Goal: Task Accomplishment & Management: Manage account settings

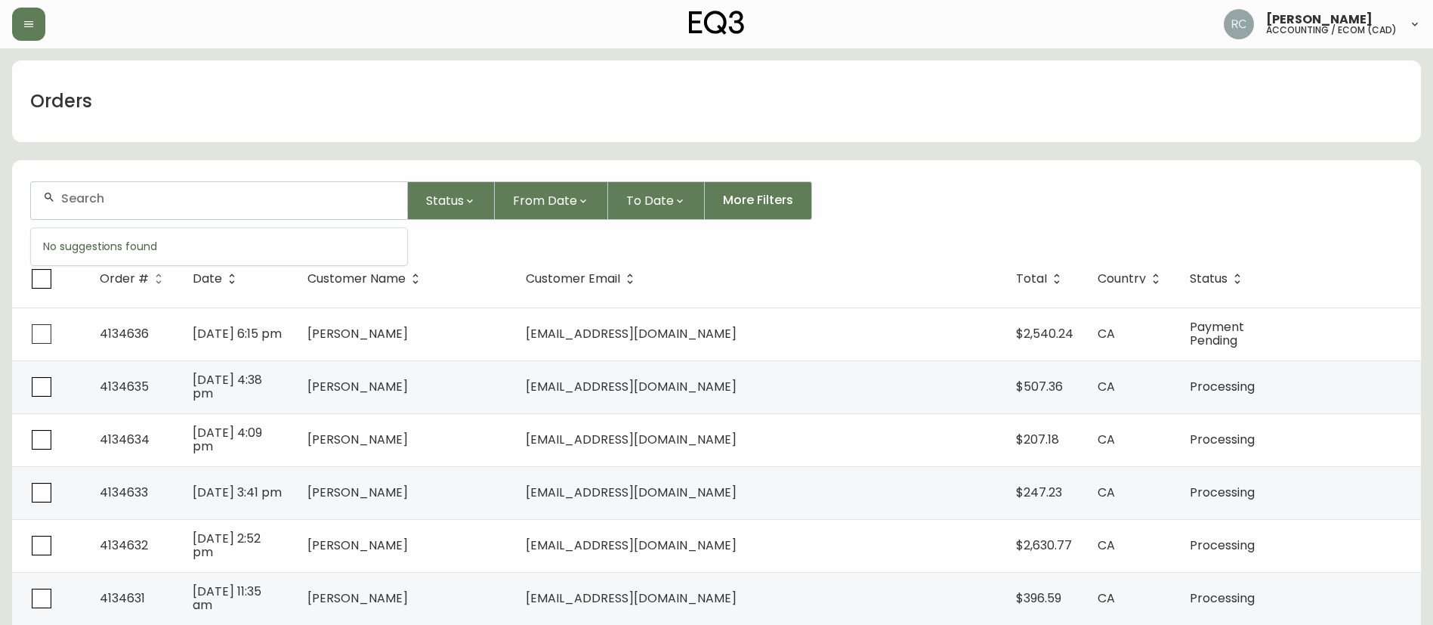
click at [264, 204] on input "text" at bounding box center [228, 198] width 334 height 14
paste input "4133795"
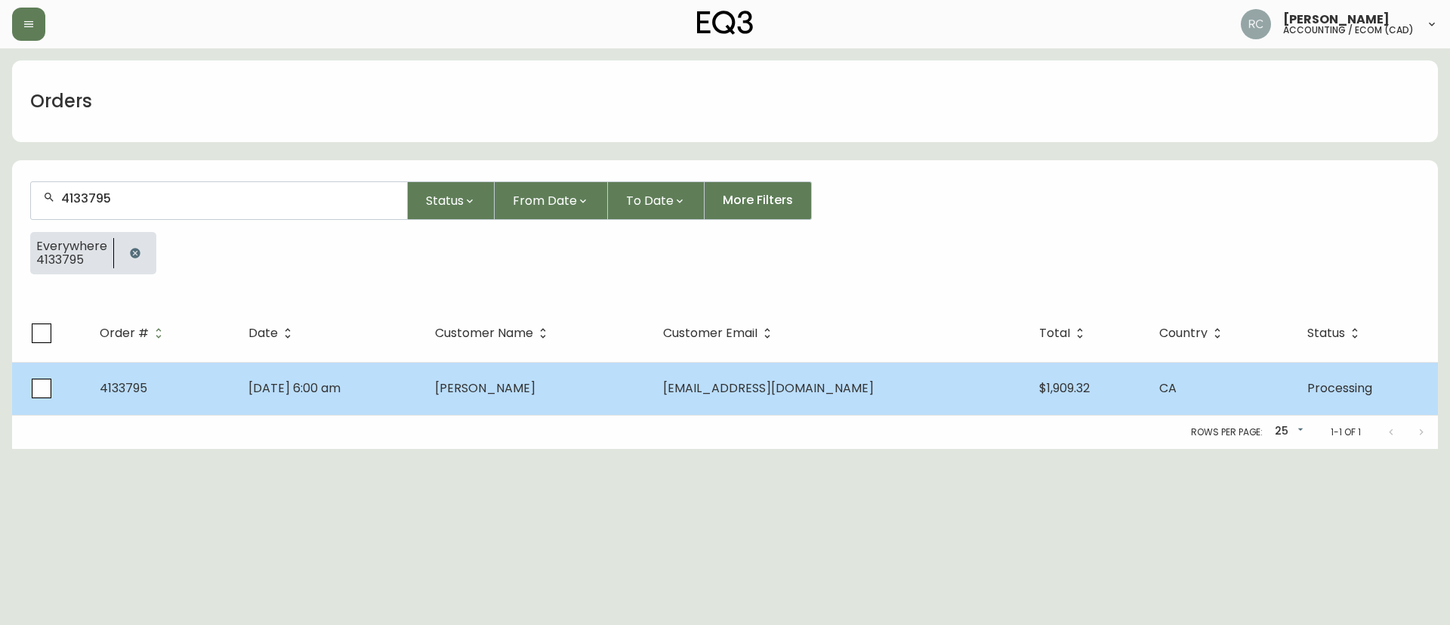
type input "4133795"
click at [423, 397] on td "[DATE] 6:00 am" at bounding box center [329, 388] width 187 height 53
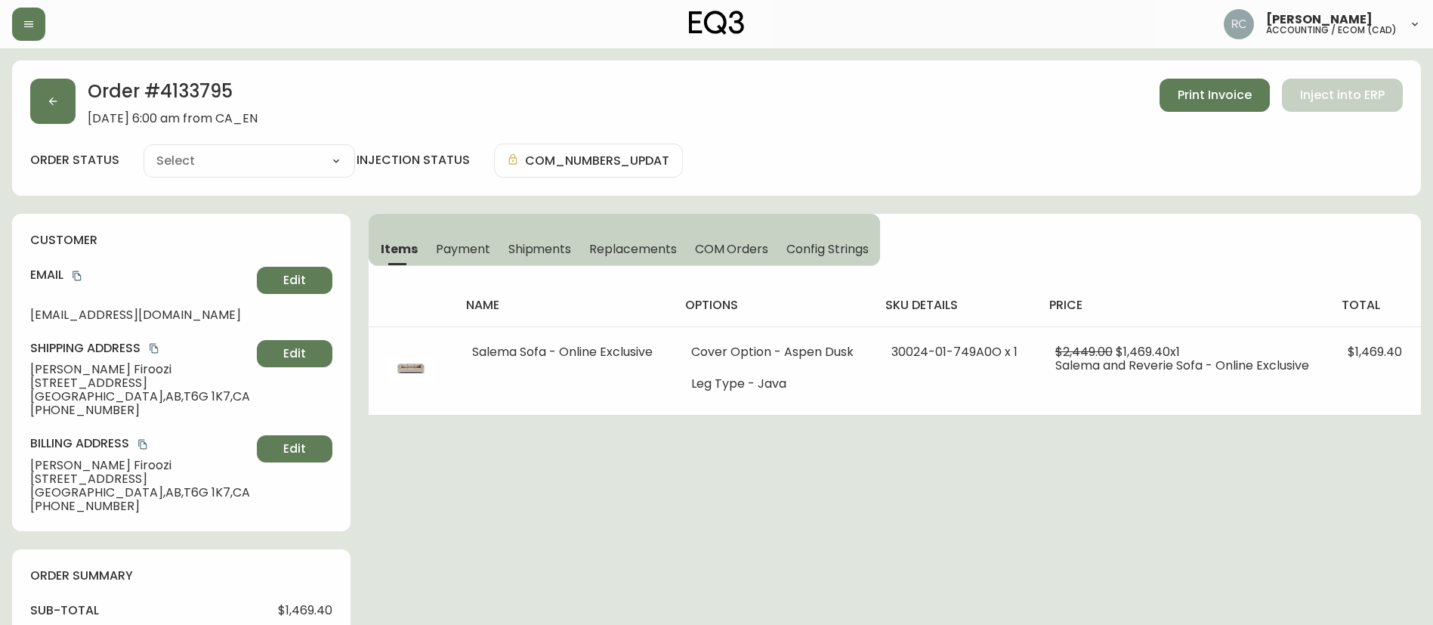
type input "Processing"
select select "PROCESSING"
click at [449, 246] on span "Payment" at bounding box center [463, 249] width 54 height 16
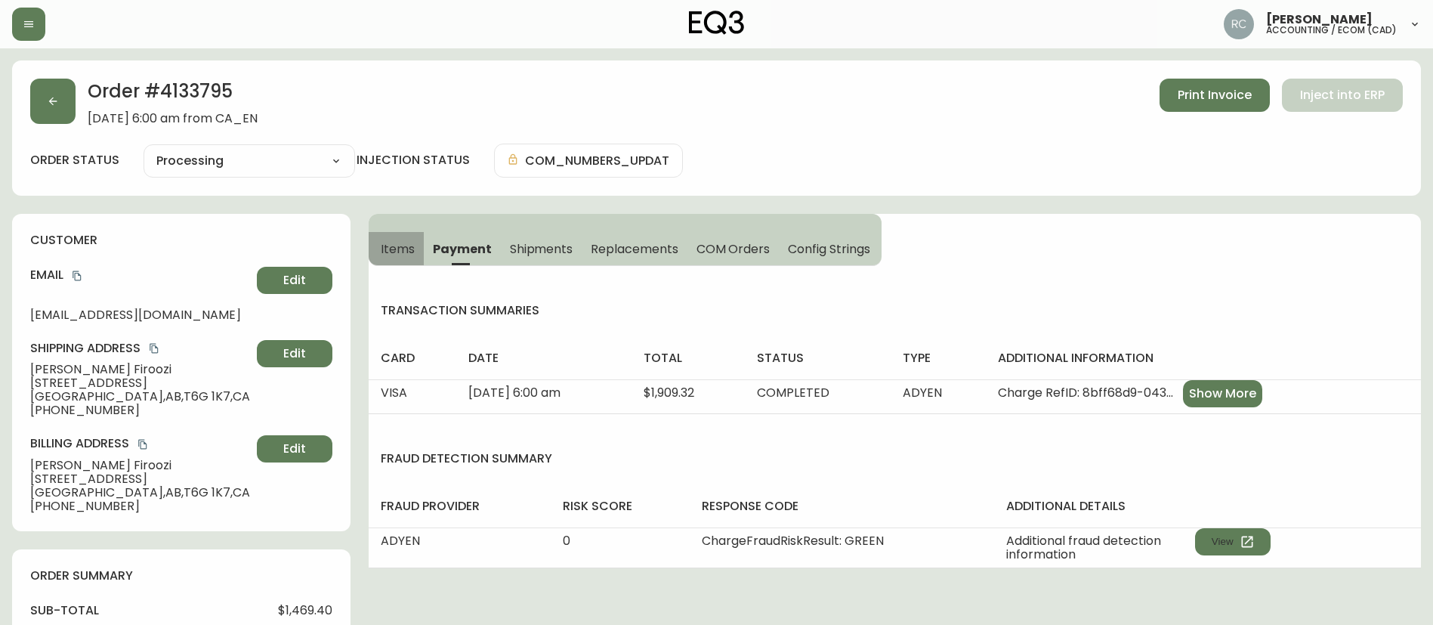
click at [389, 245] on span "Items" at bounding box center [398, 249] width 34 height 16
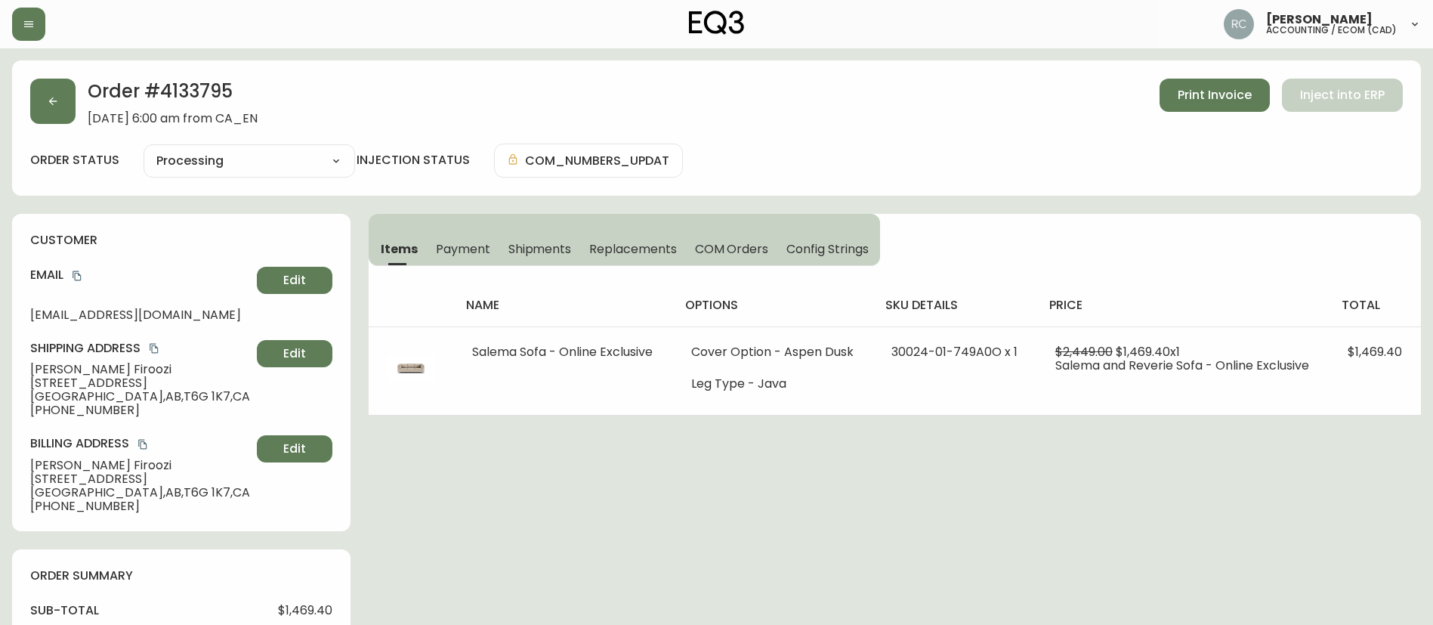
drag, startPoint x: 418, startPoint y: 100, endPoint x: 423, endPoint y: 108, distance: 9.8
click at [415, 103] on div "Order # 4133795 [DATE] 6:00 am from CA_EN Print Invoice Inject into ERP" at bounding box center [716, 102] width 1373 height 47
click at [482, 244] on span "Payment" at bounding box center [463, 249] width 54 height 16
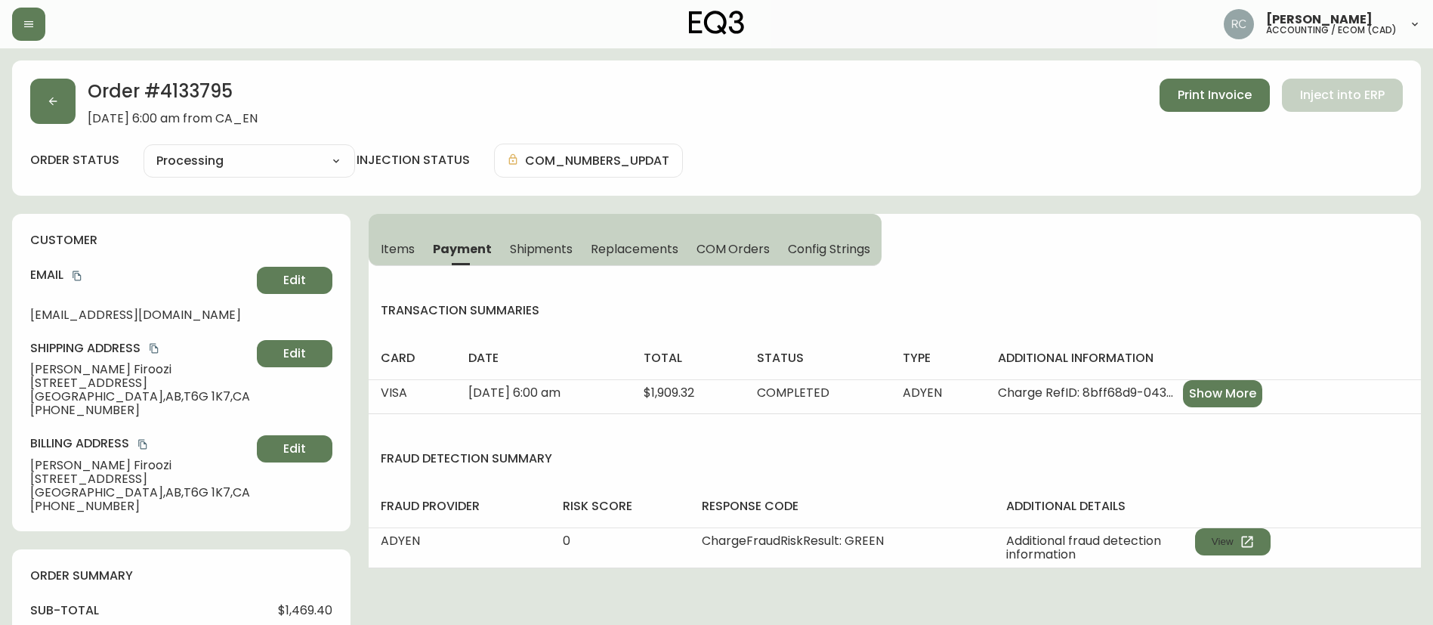
click at [378, 240] on button "Items" at bounding box center [396, 248] width 55 height 33
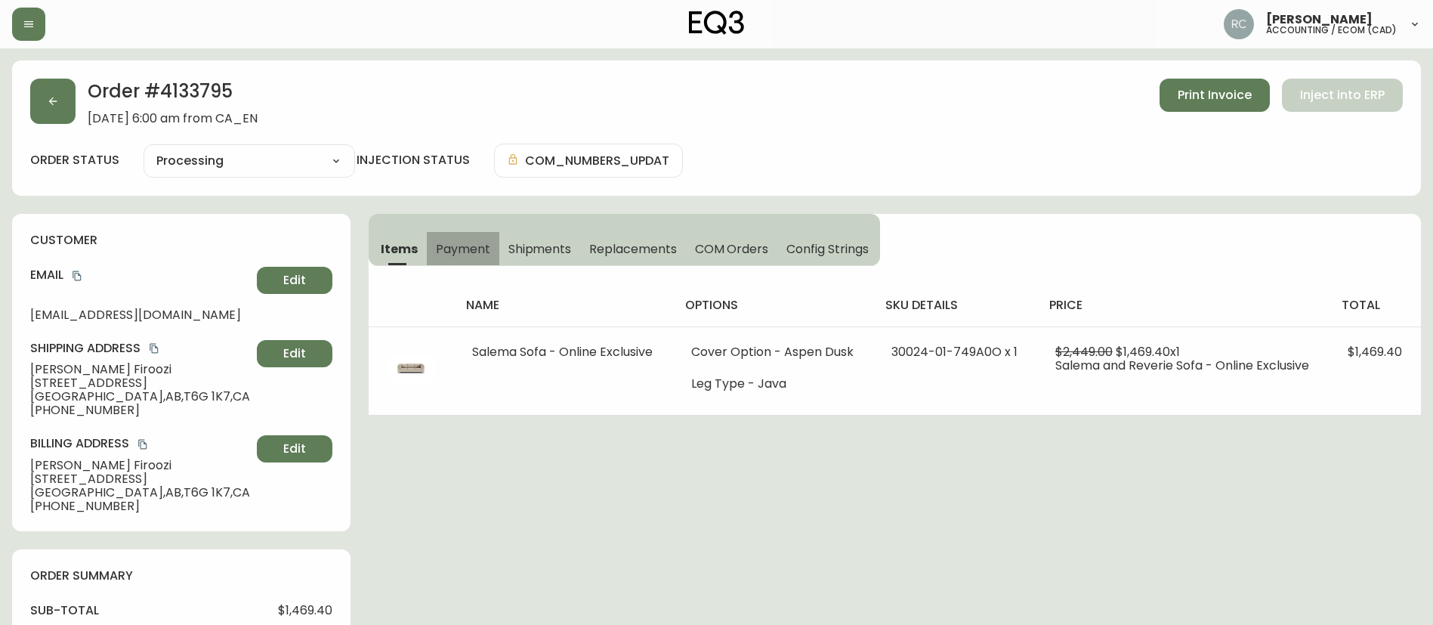
click at [478, 247] on span "Payment" at bounding box center [463, 249] width 54 height 16
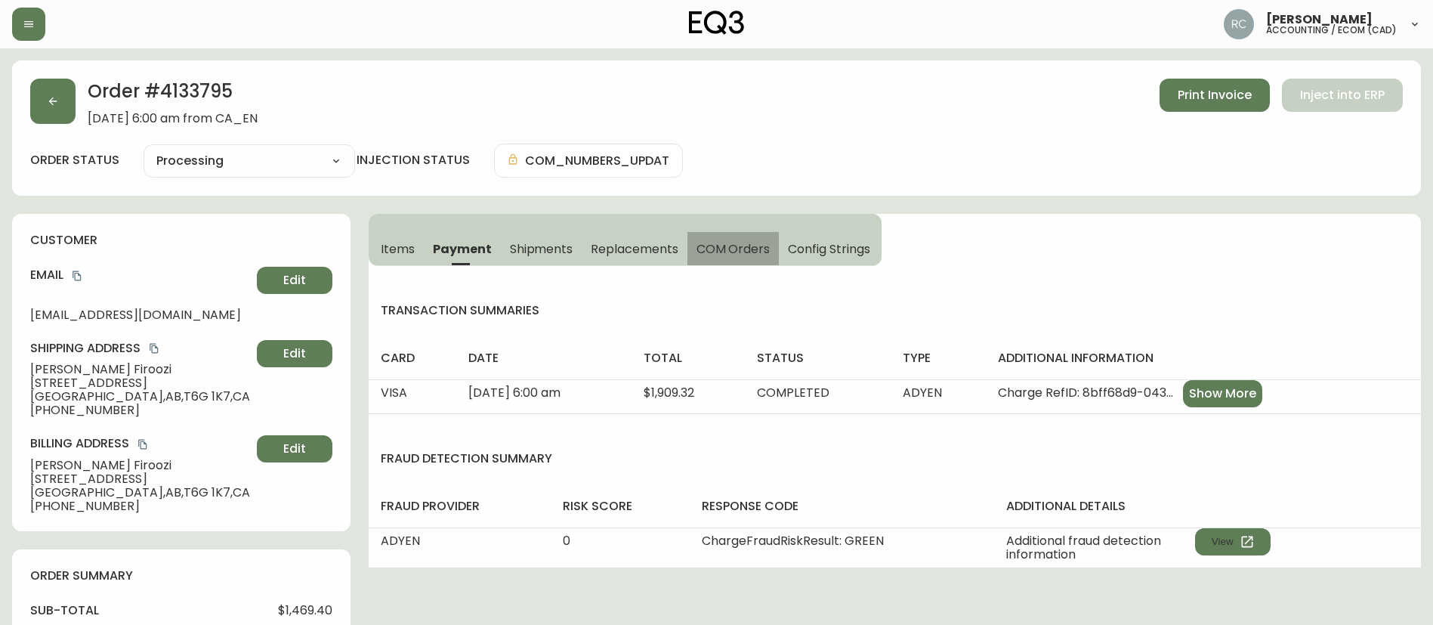
click at [735, 249] on span "COM Orders" at bounding box center [734, 249] width 74 height 16
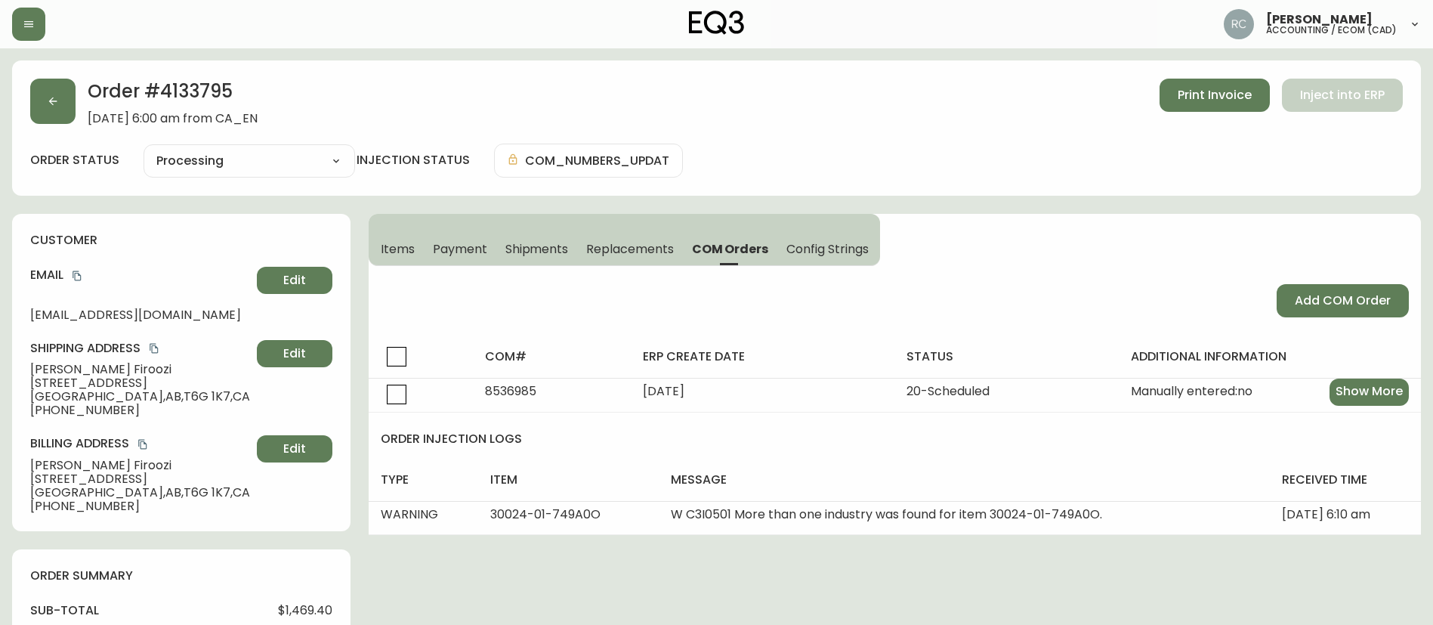
click at [404, 237] on button "Items" at bounding box center [396, 248] width 55 height 33
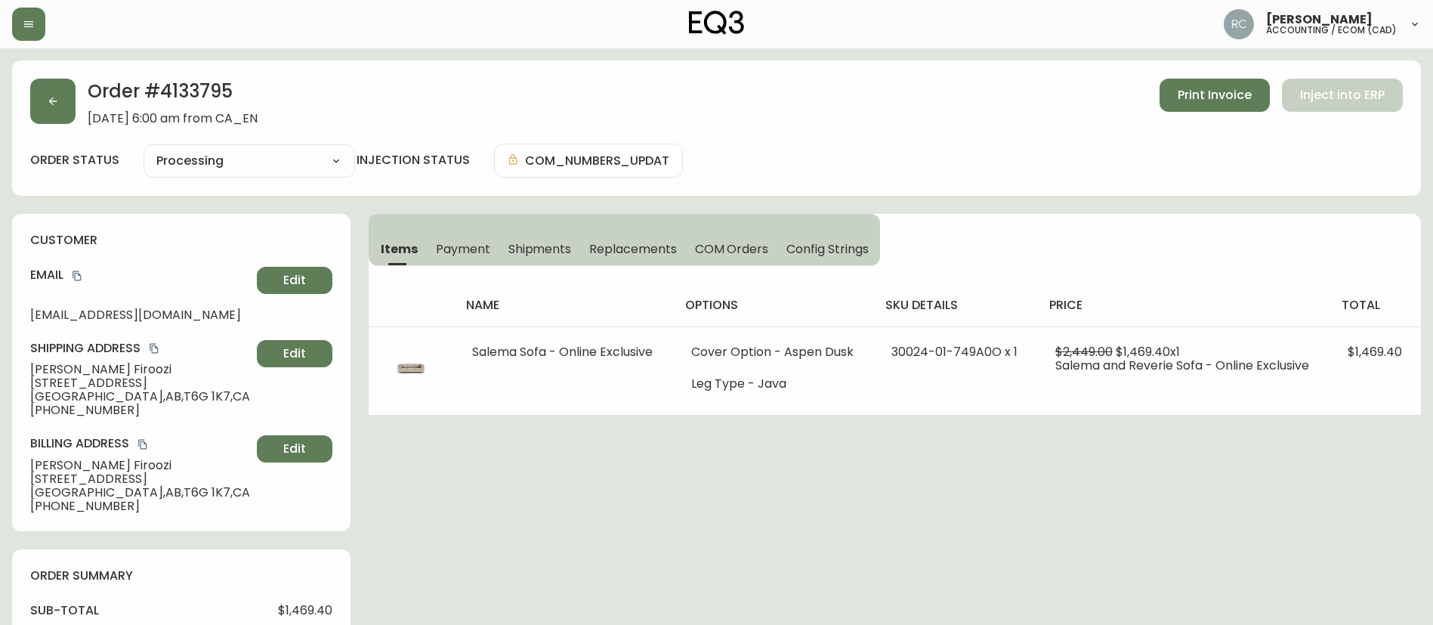
click at [212, 96] on h2 "Order # 4133795" at bounding box center [173, 95] width 170 height 33
copy h2 "4133795"
click at [475, 249] on span "Payment" at bounding box center [463, 249] width 54 height 16
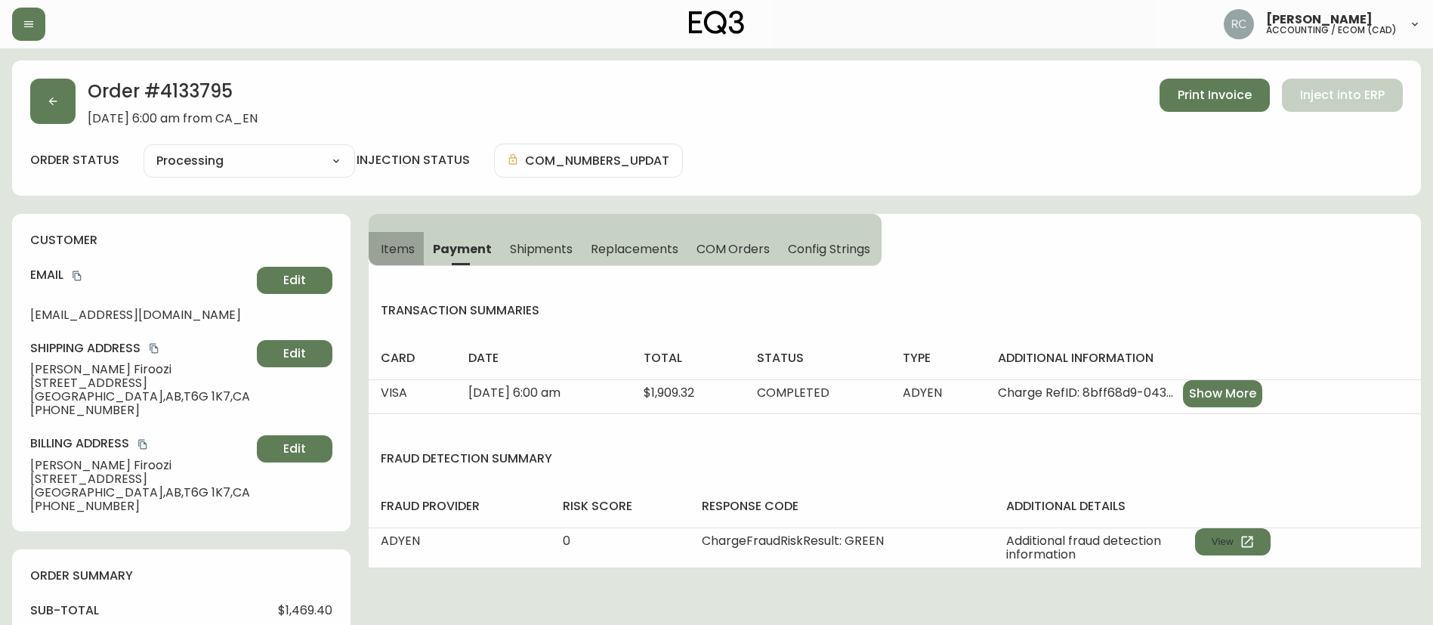
click at [391, 243] on span "Items" at bounding box center [398, 249] width 34 height 16
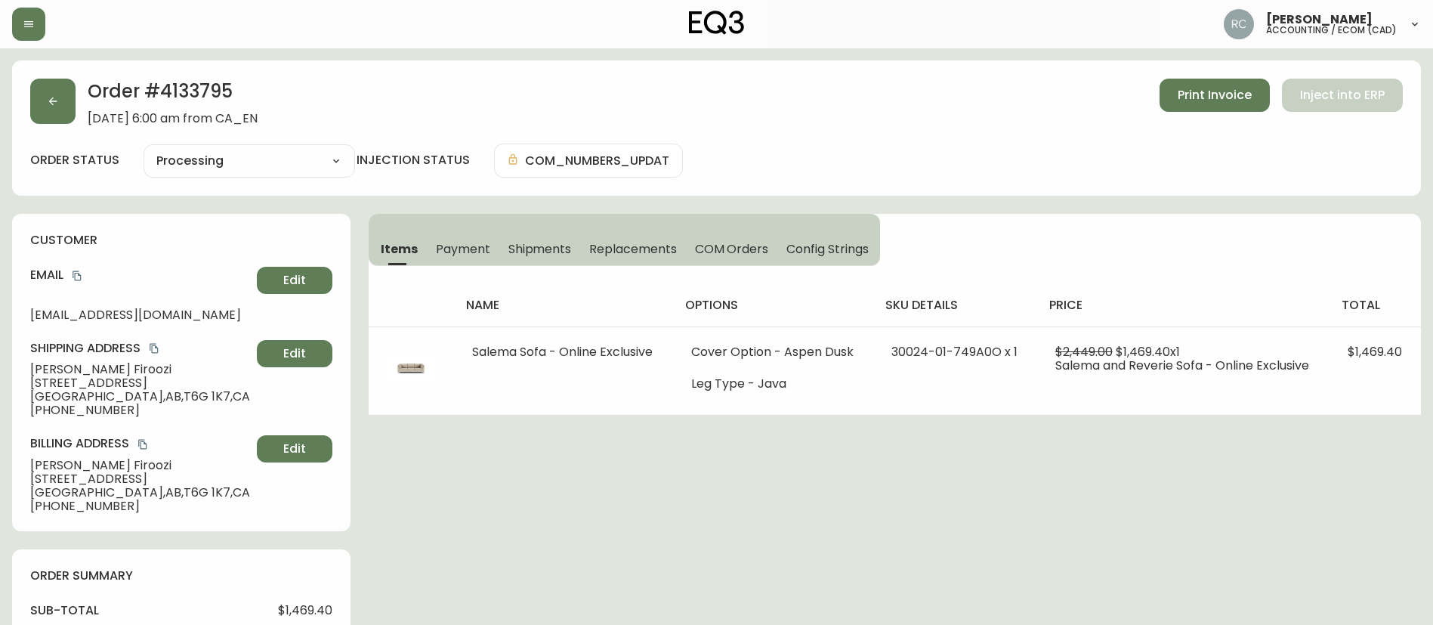
click at [209, 88] on h2 "Order # 4133795" at bounding box center [173, 95] width 170 height 33
copy h2 "4133795"
click at [1206, 246] on div "Items Payment Shipments Replacements COM Orders Config Strings name options sku…" at bounding box center [895, 315] width 1052 height 202
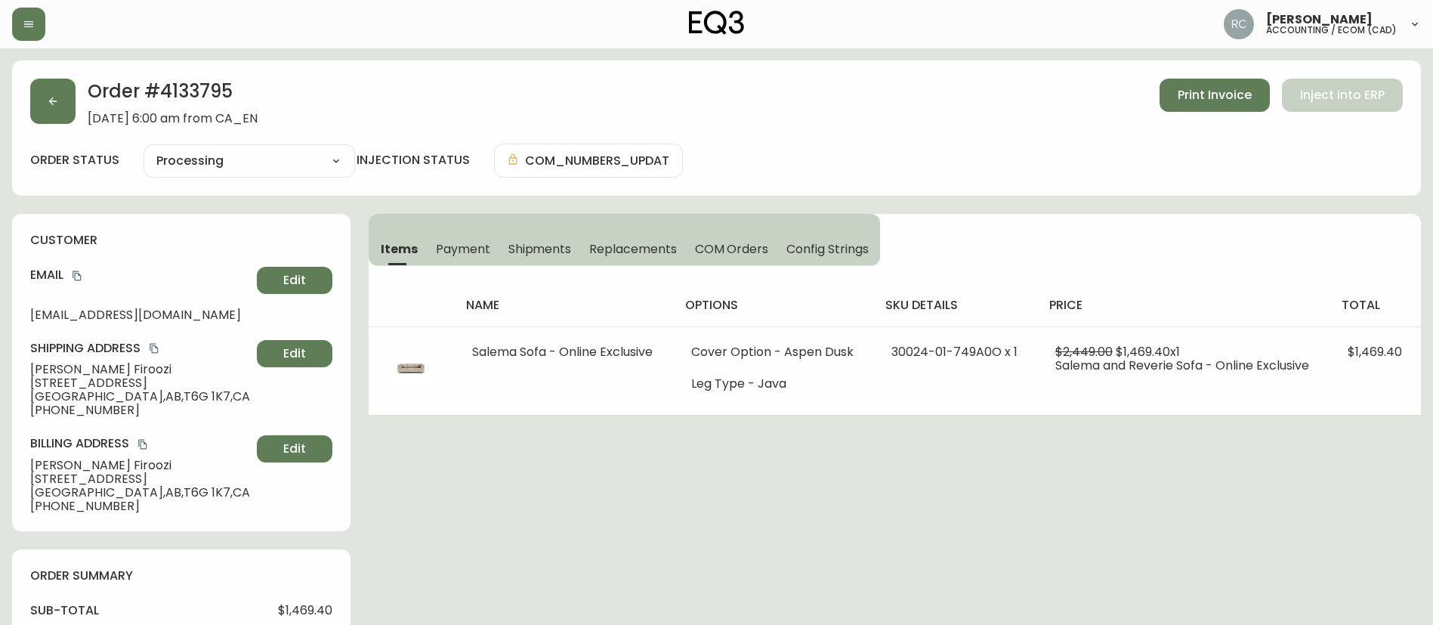
click at [476, 260] on button "Payment" at bounding box center [463, 248] width 73 height 33
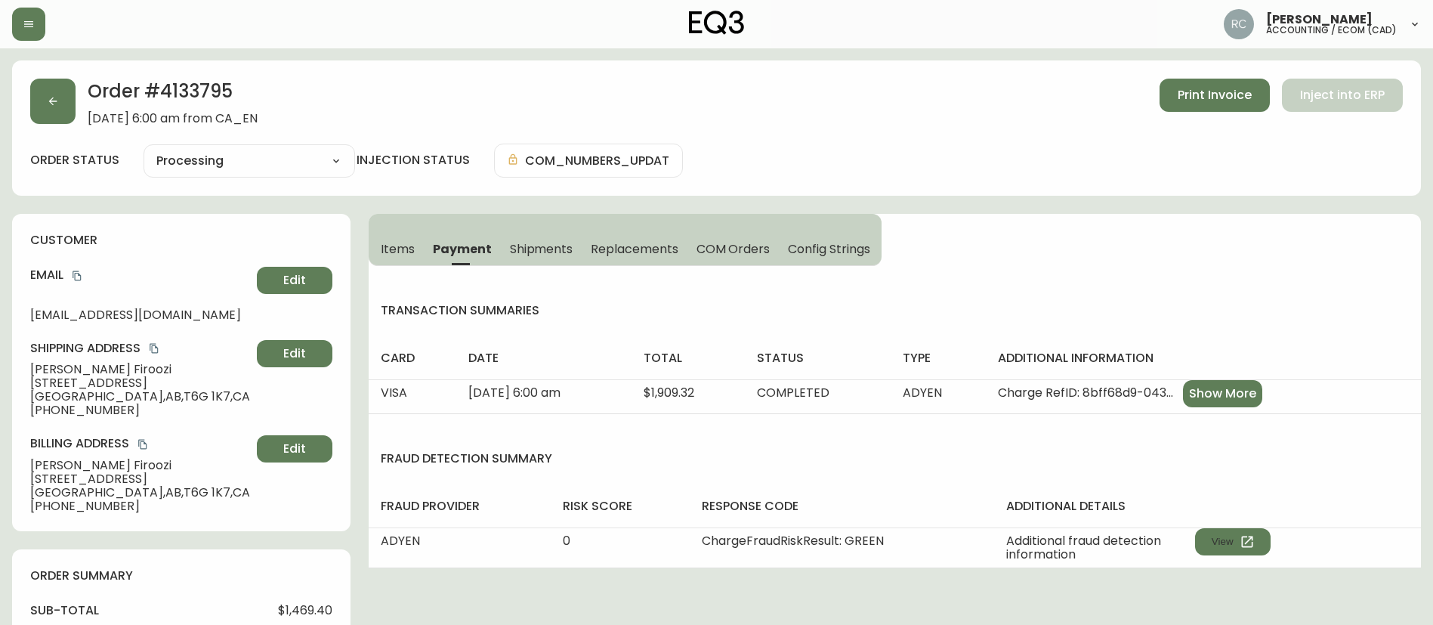
click at [388, 243] on span "Items" at bounding box center [398, 249] width 34 height 16
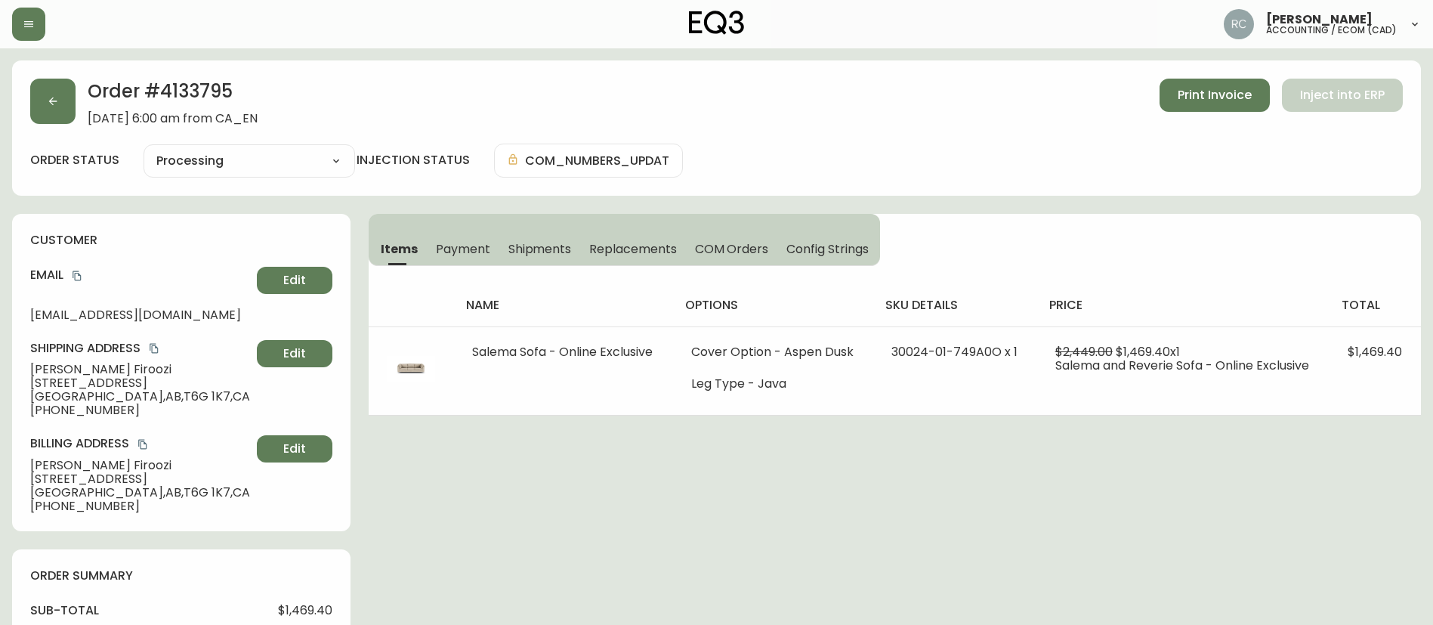
click at [206, 98] on h2 "Order # 4133795" at bounding box center [173, 95] width 170 height 33
copy h2 "4133795"
click at [793, 115] on div "Order # 4133795 [DATE] 6:00 am from CA_EN Print Invoice Inject into ERP" at bounding box center [716, 102] width 1373 height 47
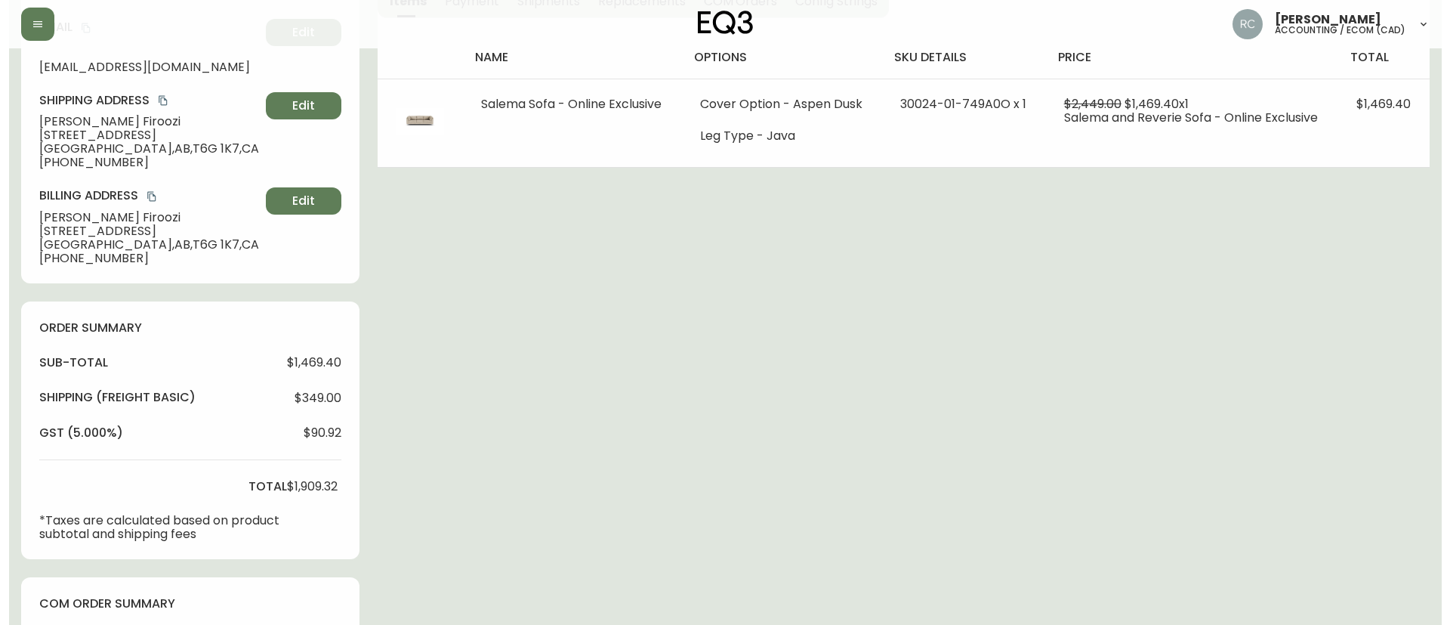
scroll to position [701, 0]
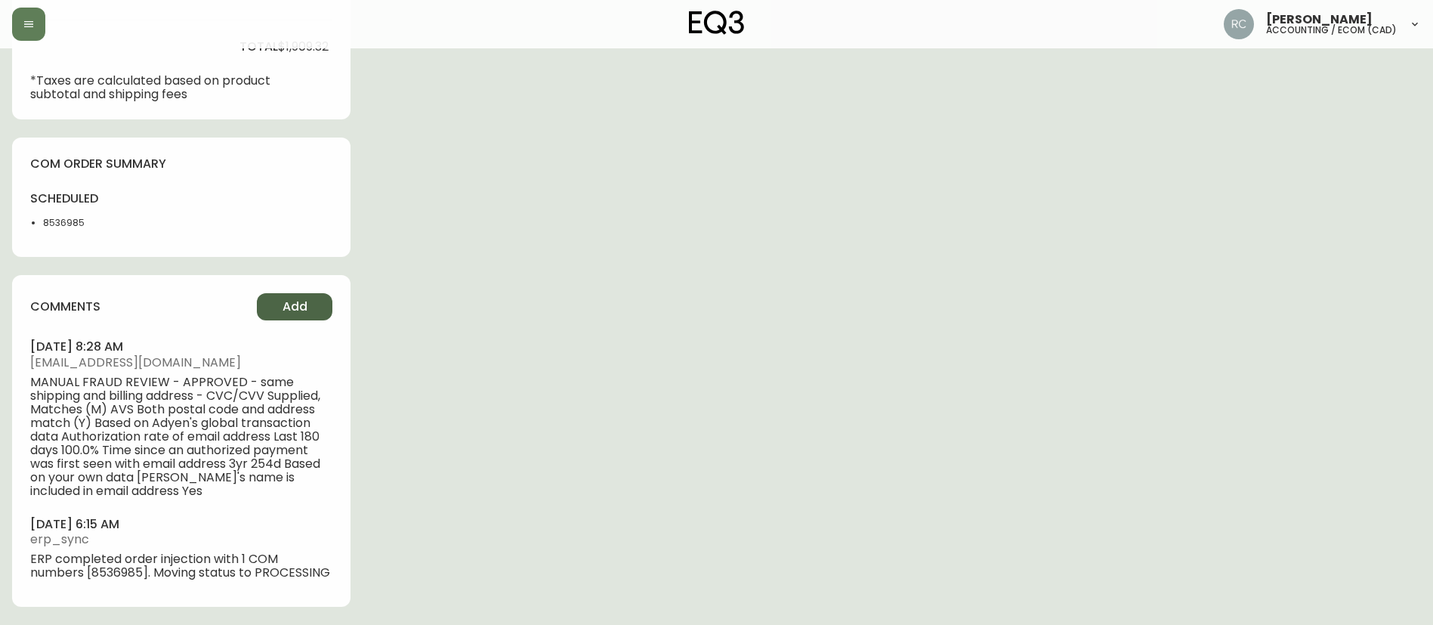
click at [307, 304] on button "Add" at bounding box center [295, 306] width 76 height 27
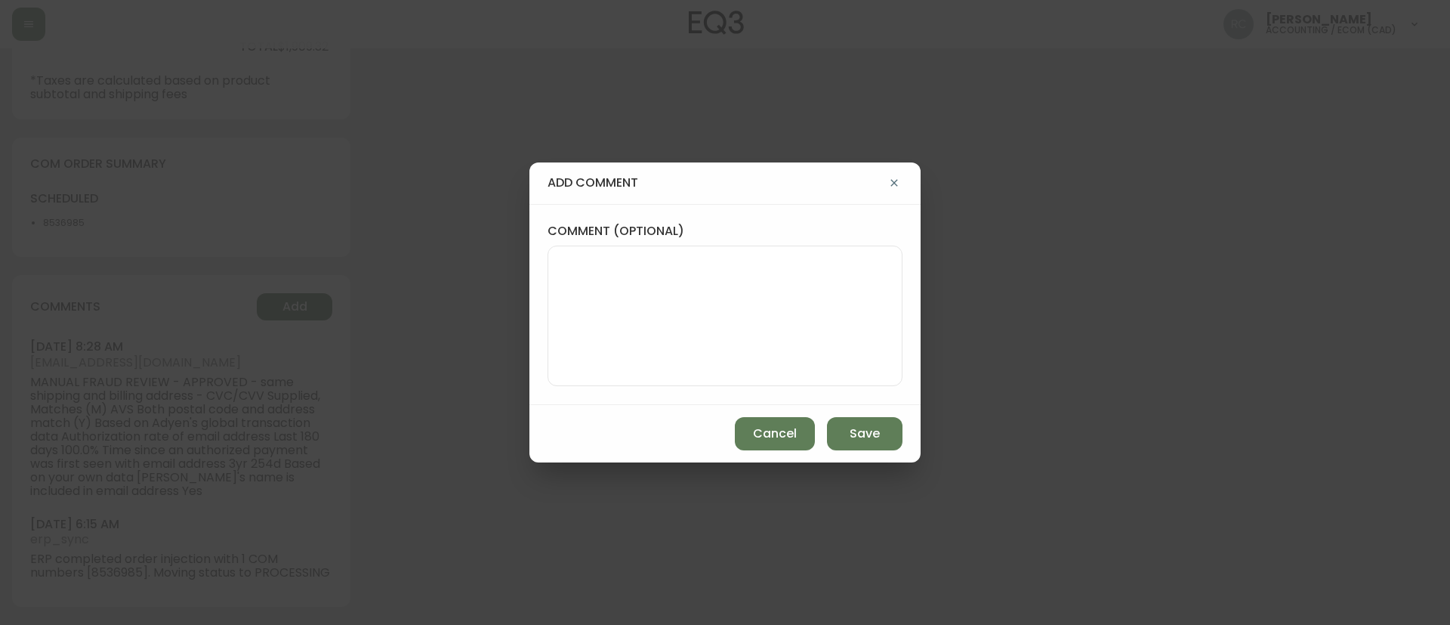
click at [724, 344] on textarea "comment (optional)" at bounding box center [725, 315] width 329 height 121
click at [734, 261] on textarea "ADDRESS CHANGE APPROVED - MANUAL REVIEW DONE -" at bounding box center [725, 315] width 329 height 121
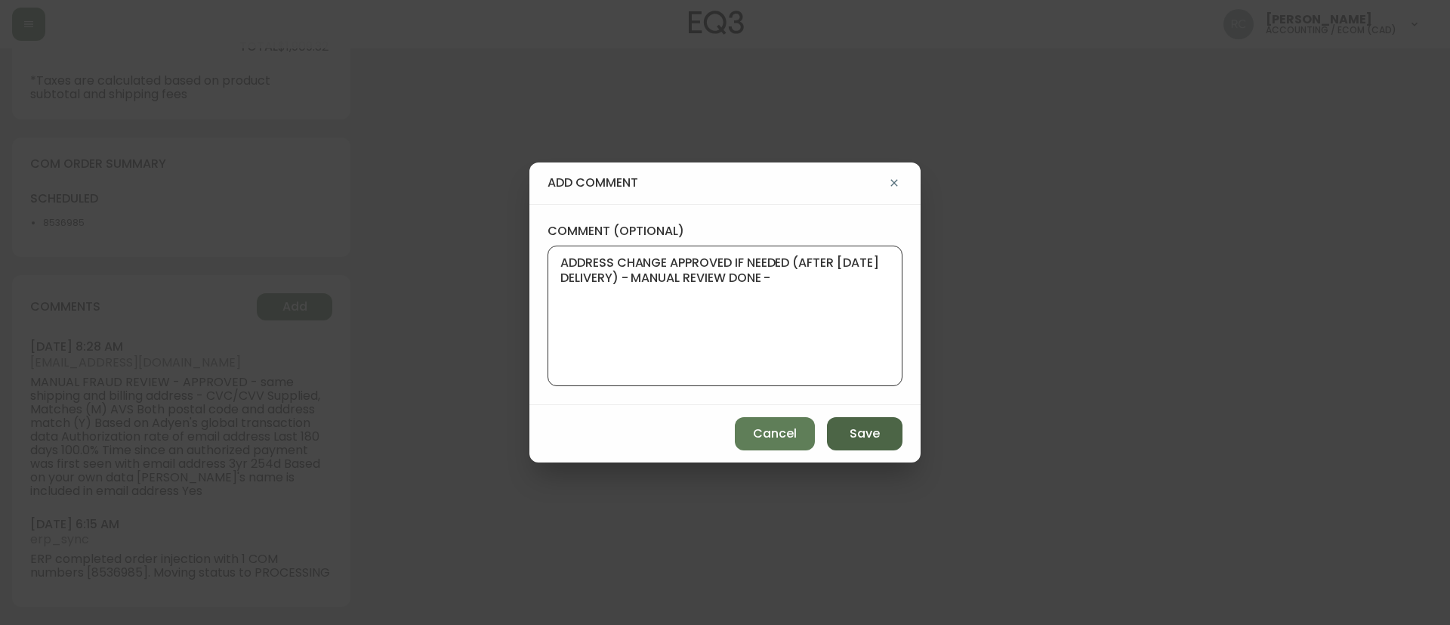
type textarea "ADDRESS CHANGE APPROVED IF NEEDED (AFTER [DATE] DELIVERY) - MANUAL REVIEW DONE -"
click at [860, 431] on span "Save" at bounding box center [865, 433] width 30 height 17
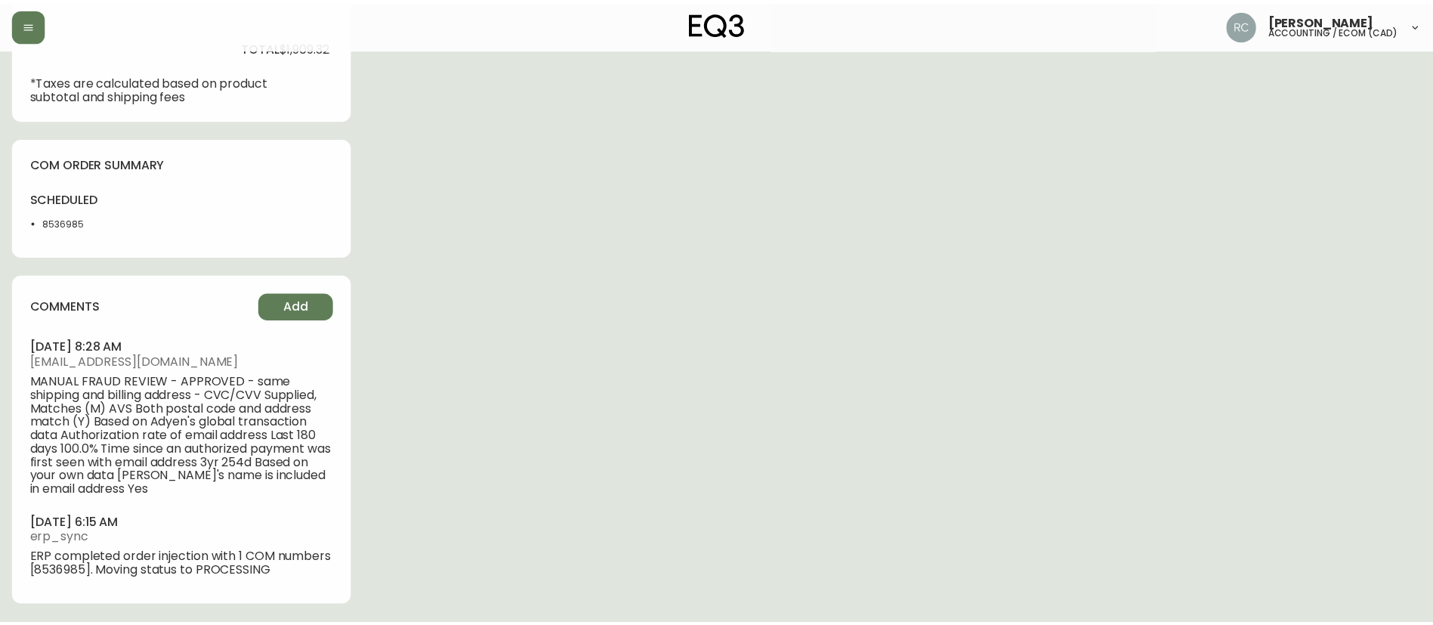
scroll to position [687, 0]
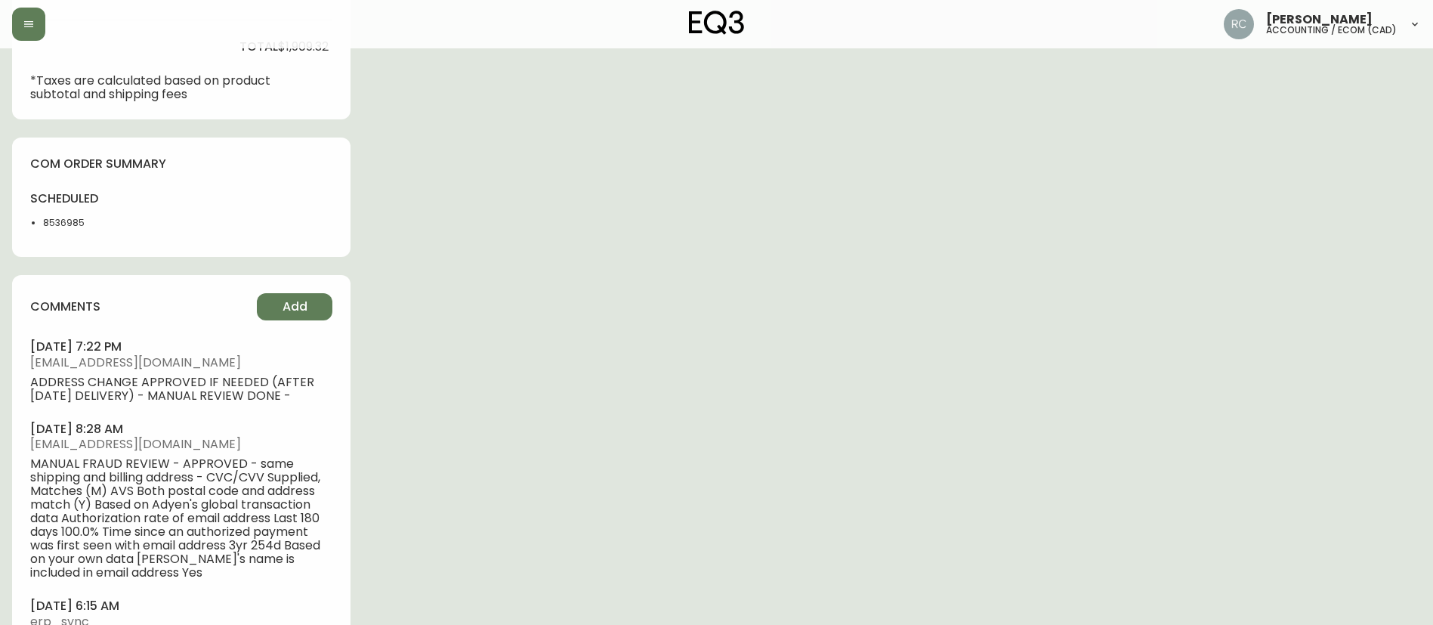
drag, startPoint x: 524, startPoint y: 245, endPoint x: 514, endPoint y: 128, distance: 116.8
click at [524, 245] on div "Order # 4133795 [DATE] 6:00 am from [GEOGRAPHIC_DATA] Print Invoice Inject into…" at bounding box center [716, 40] width 1409 height 1334
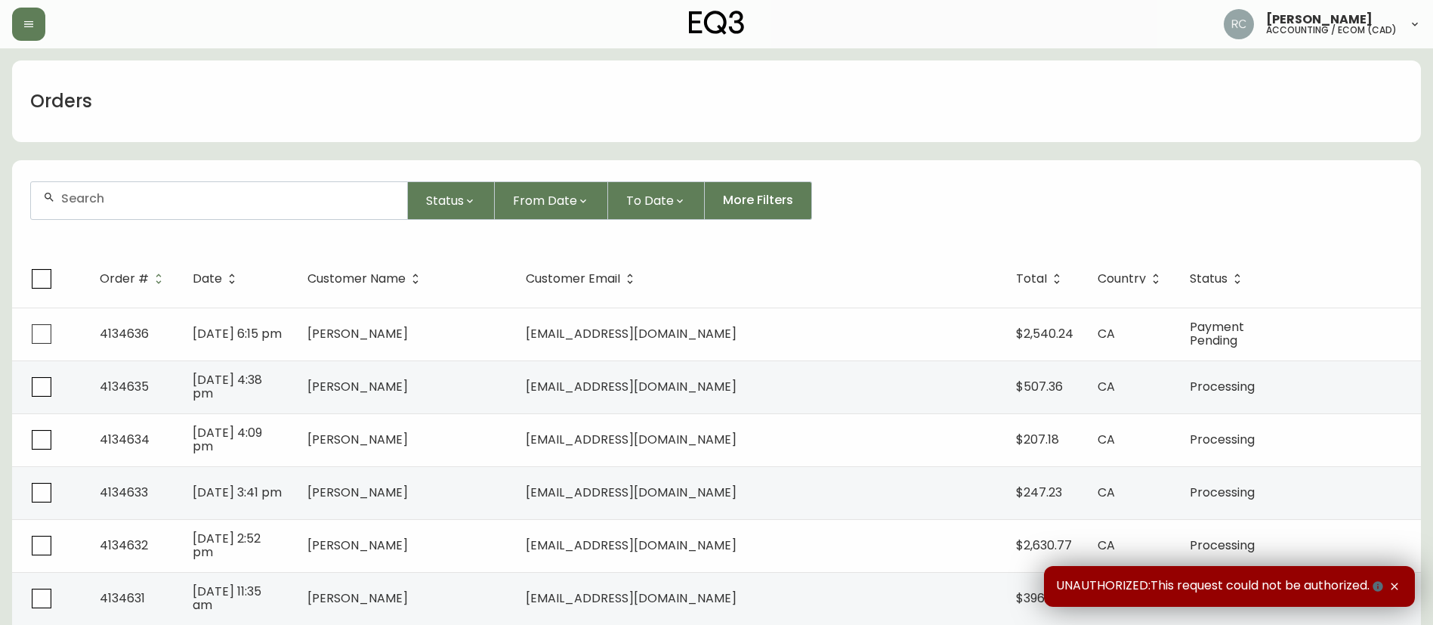
click at [337, 193] on input "text" at bounding box center [228, 198] width 334 height 14
paste input "4133381"
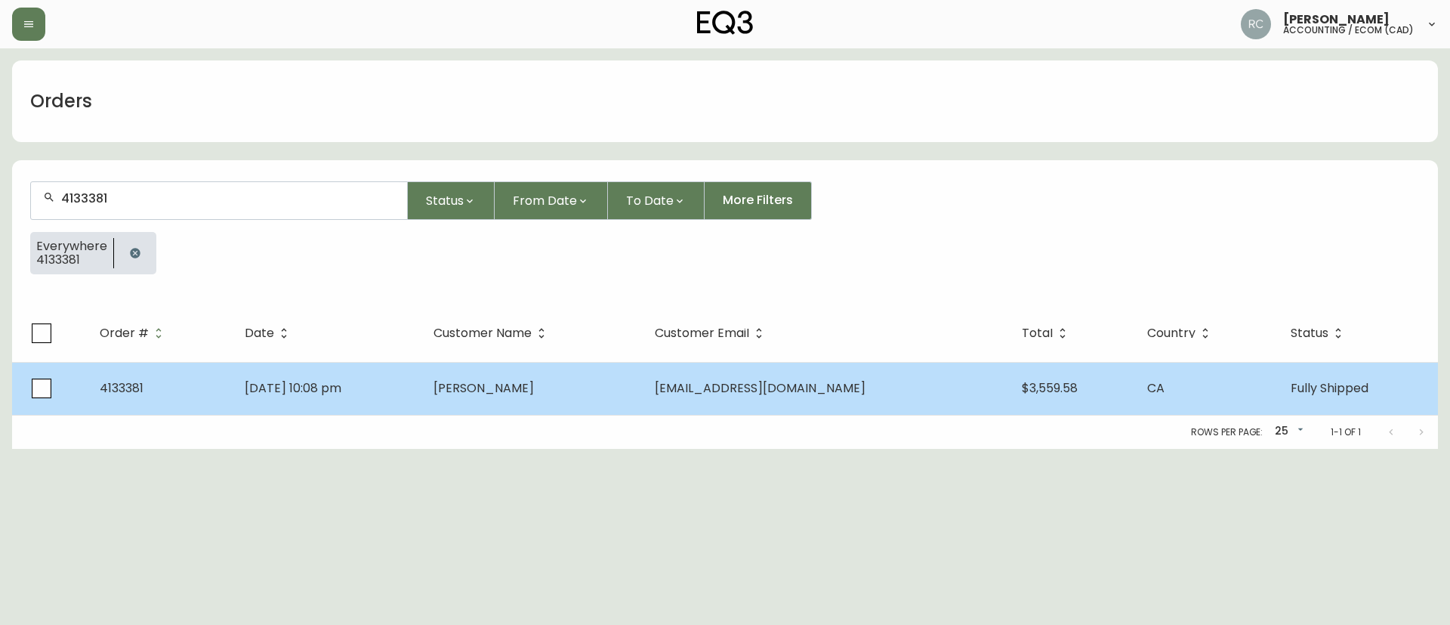
type input "4133381"
click at [422, 380] on td "May 28 2025, 10:08 pm" at bounding box center [327, 388] width 189 height 53
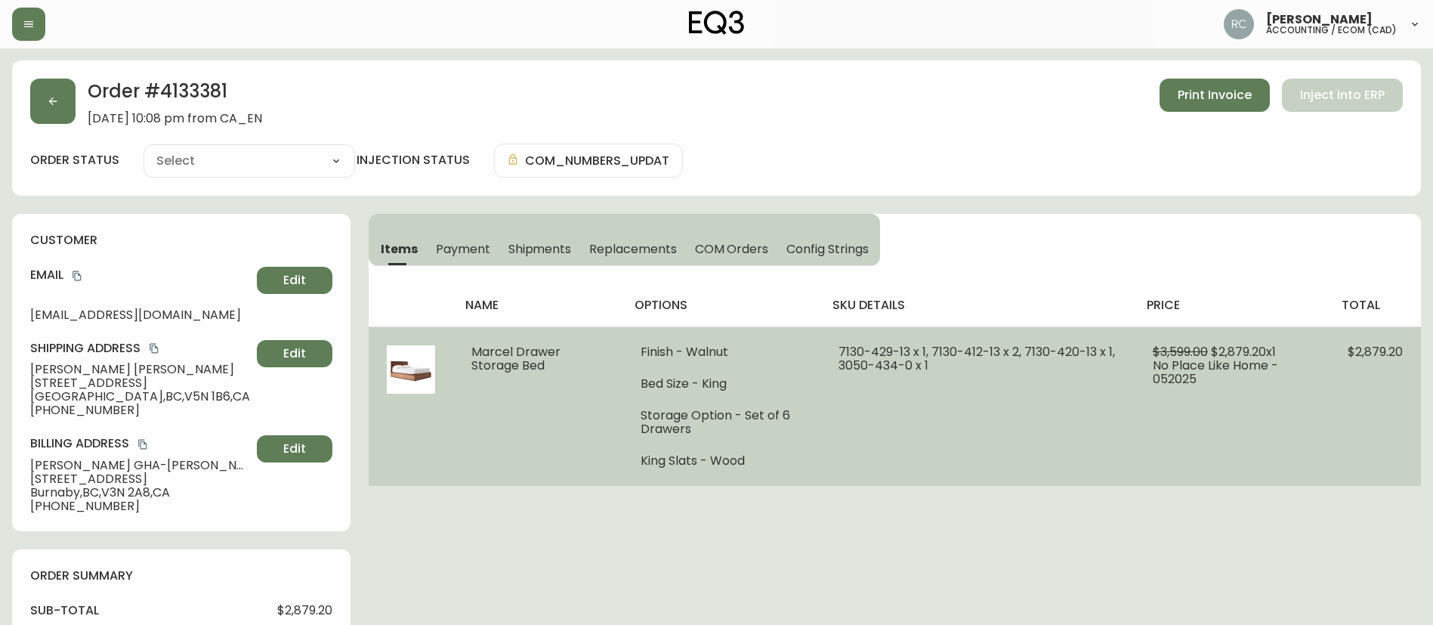
type input "Fully Shipped"
select select "FULLY_SHIPPED"
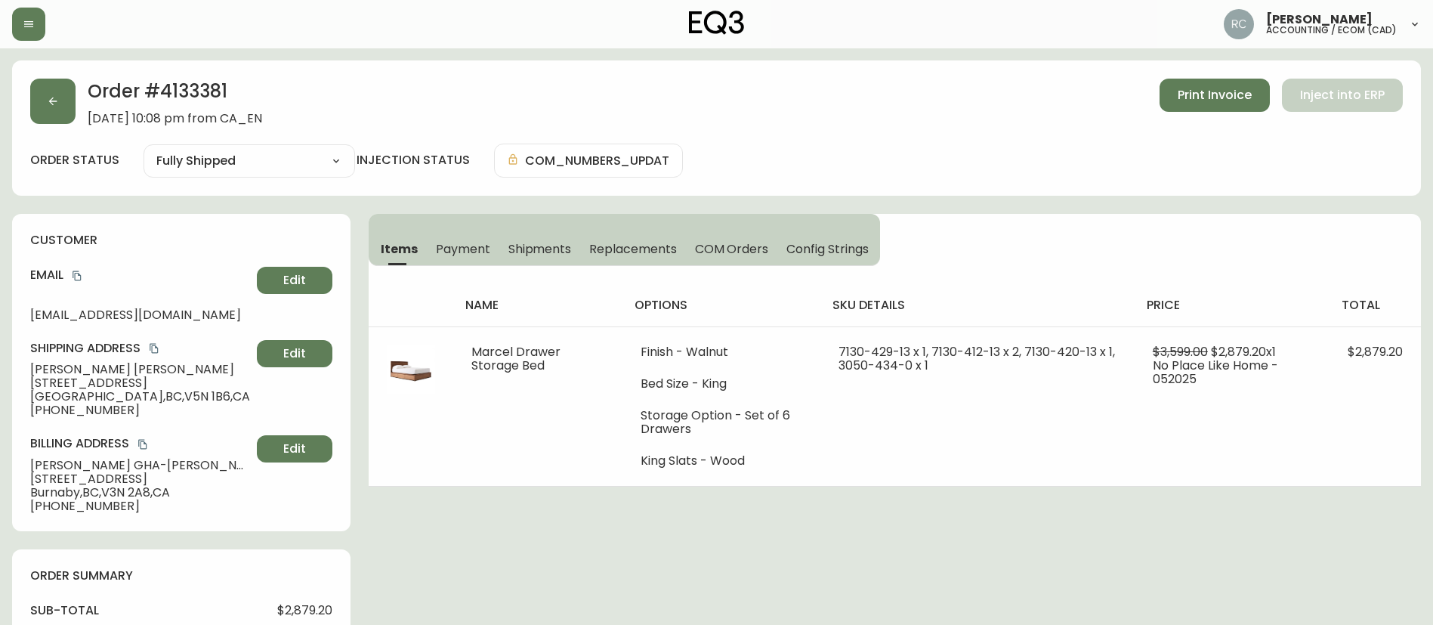
drag, startPoint x: 455, startPoint y: 252, endPoint x: 537, endPoint y: 273, distance: 85.2
click at [452, 252] on span "Payment" at bounding box center [463, 249] width 54 height 16
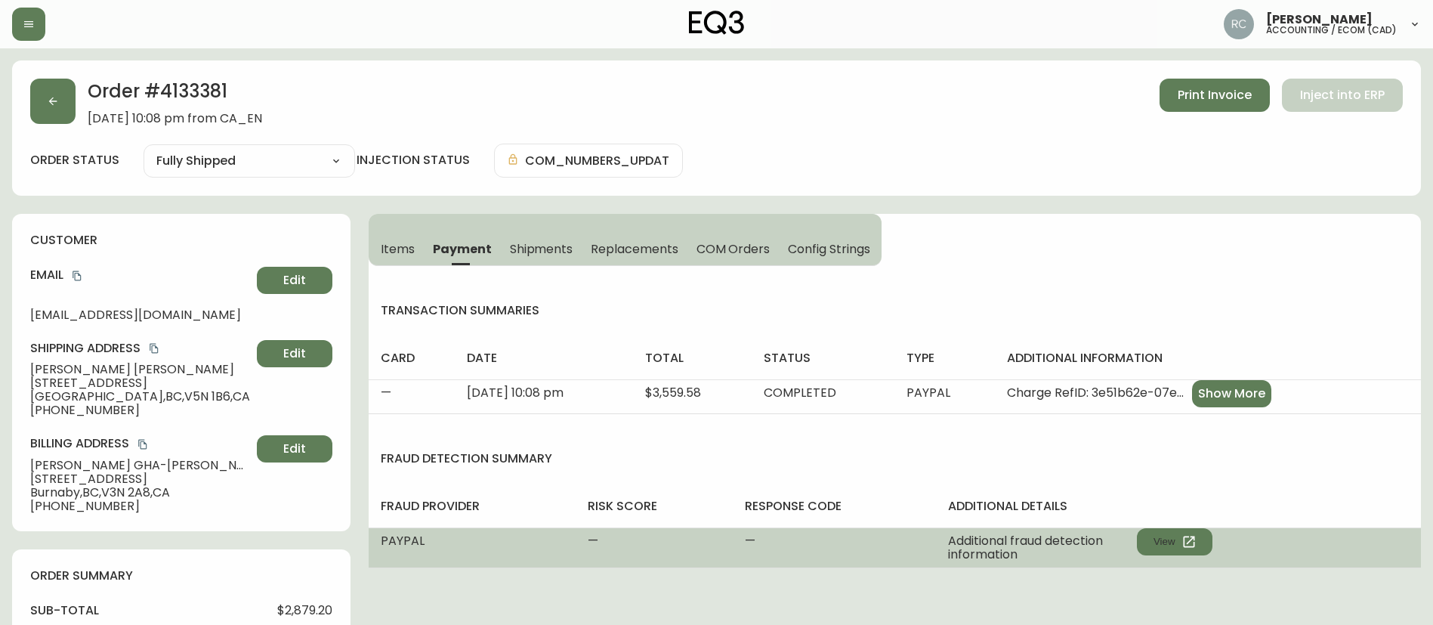
click at [1136, 534] on span "Additional fraud detection information" at bounding box center [1042, 547] width 189 height 27
click at [1153, 536] on button "View" at bounding box center [1175, 541] width 76 height 27
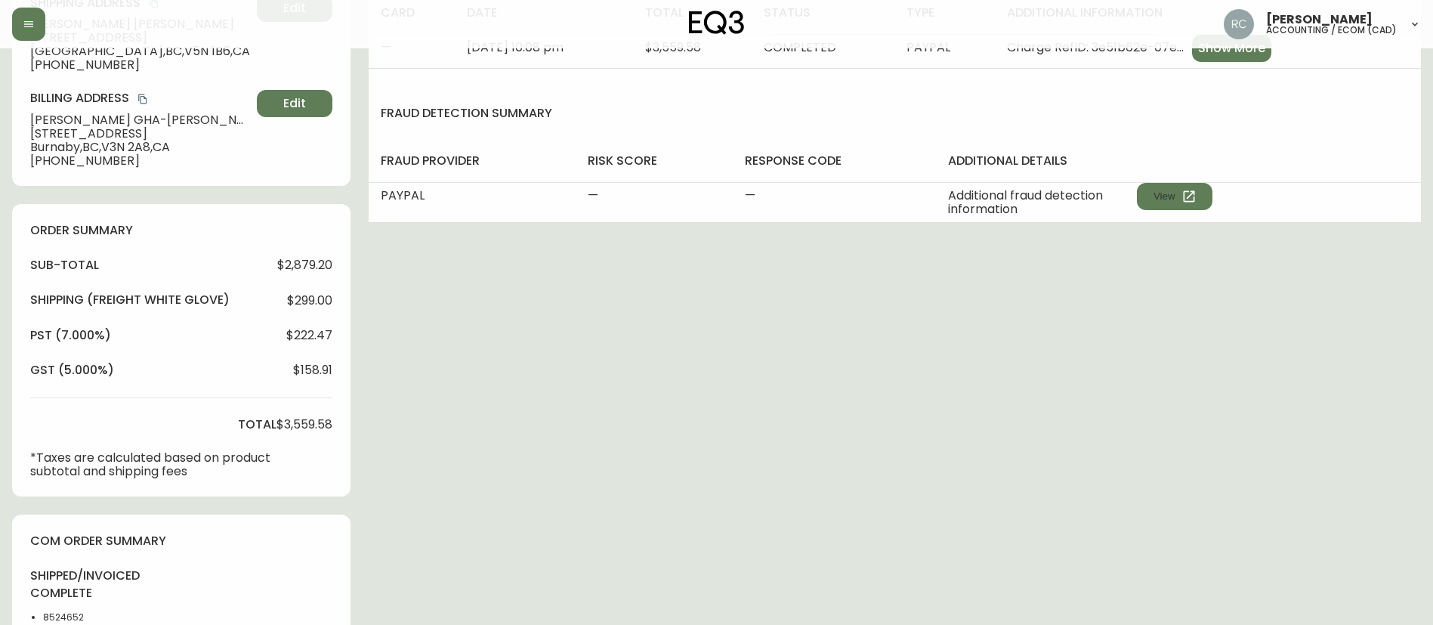
scroll to position [378, 0]
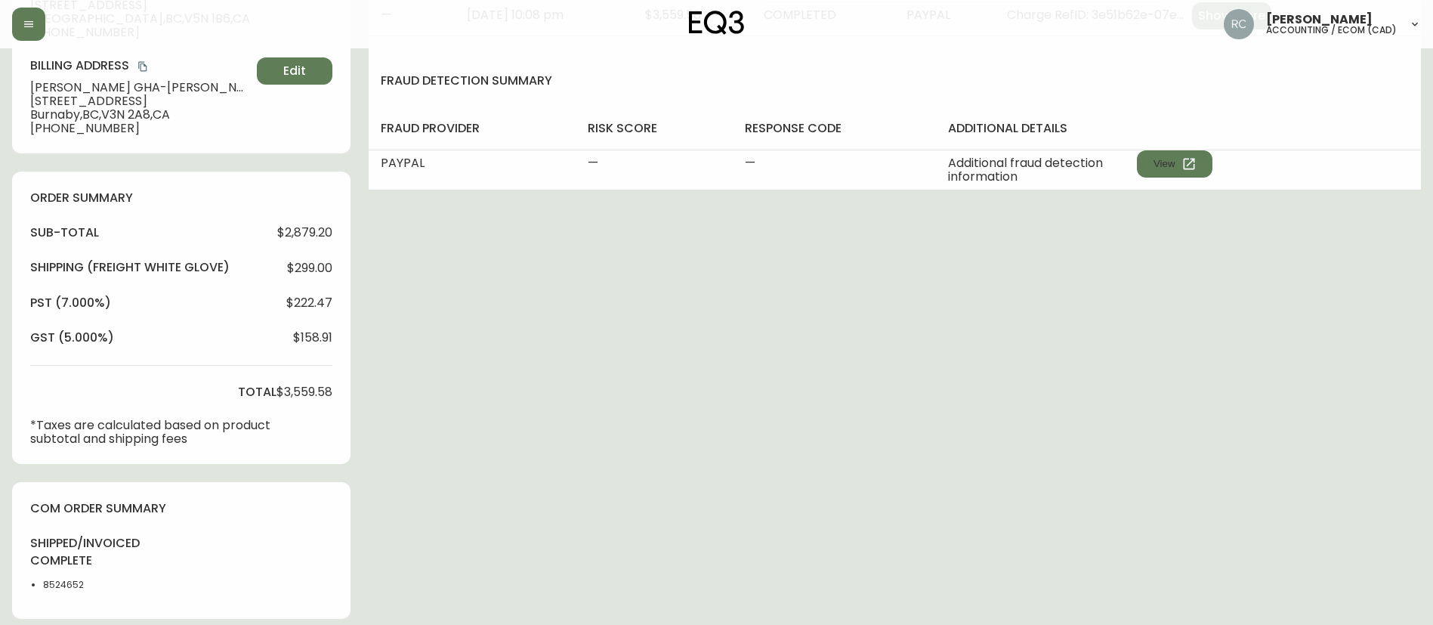
click at [302, 270] on span "$299.00" at bounding box center [309, 268] width 45 height 14
copy span "299.00"
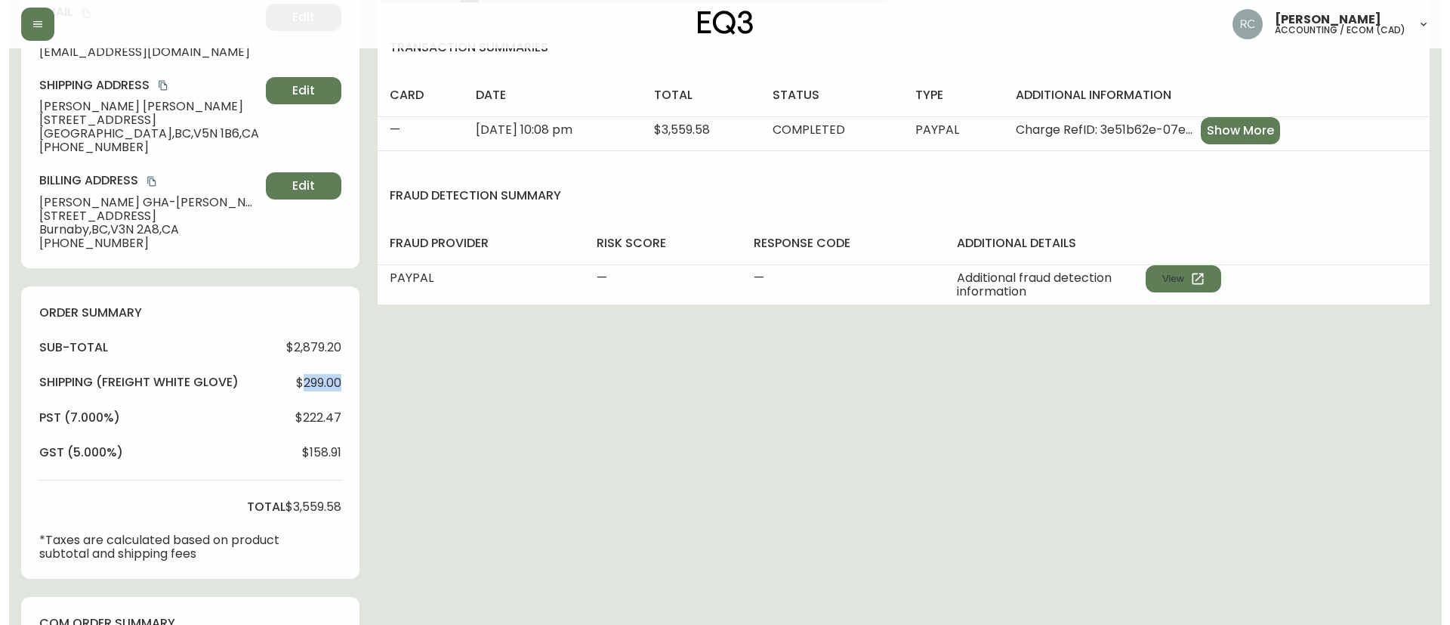
scroll to position [727, 0]
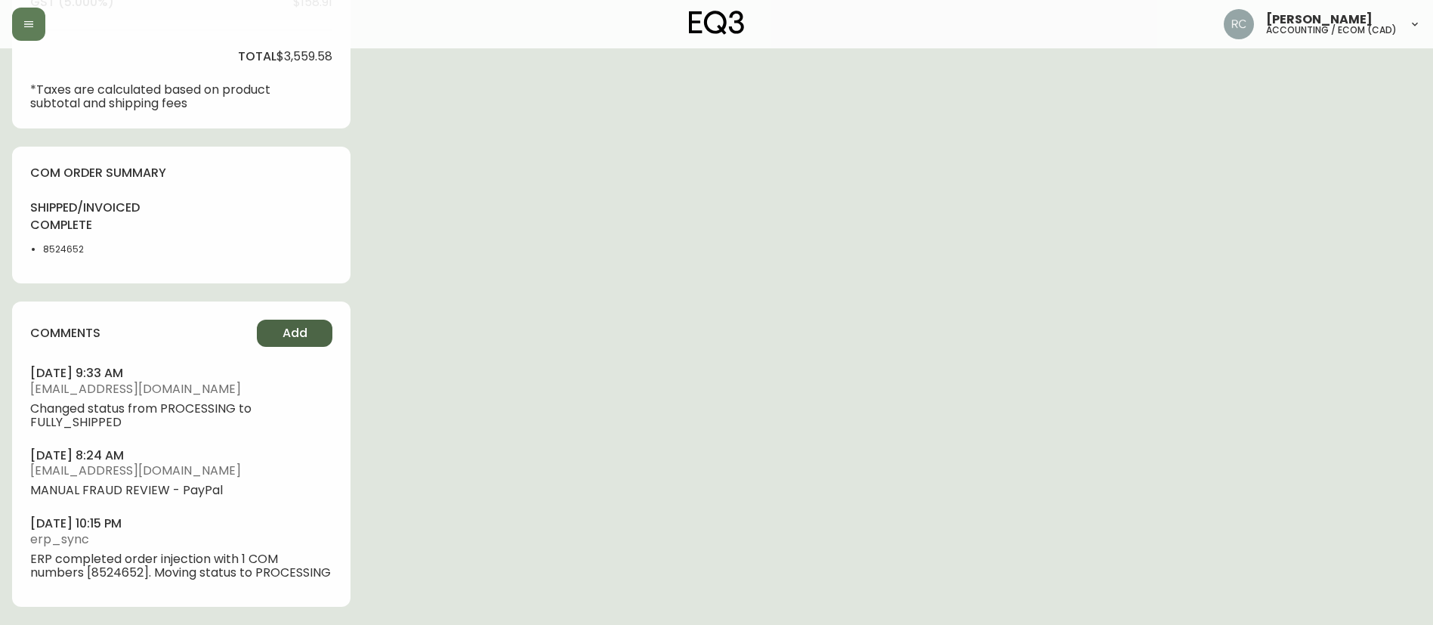
click at [295, 325] on span "Add" at bounding box center [295, 333] width 25 height 17
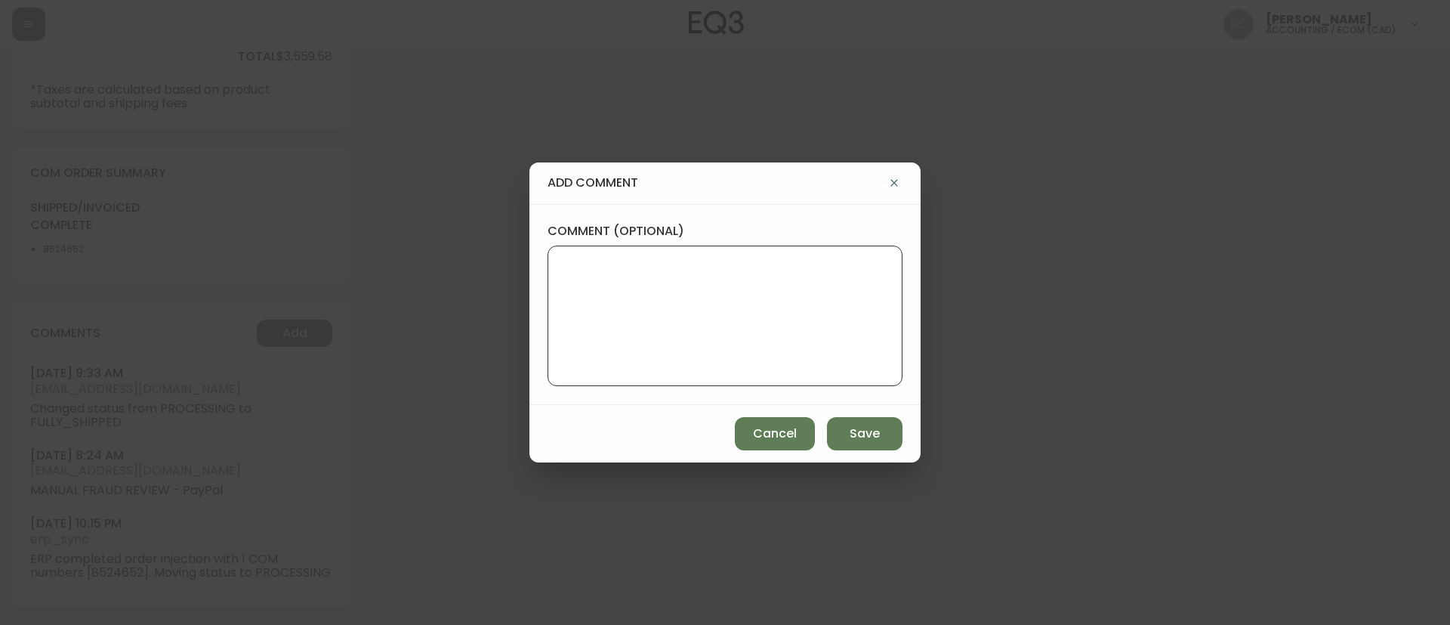
click at [727, 314] on textarea "comment (optional)" at bounding box center [725, 315] width 329 height 121
paste textarea "COMPENSATION FOR POOR DELIVERY EXPERIENCE TICKET# 818054 ORD# 4133381 SUBTOTAL:…"
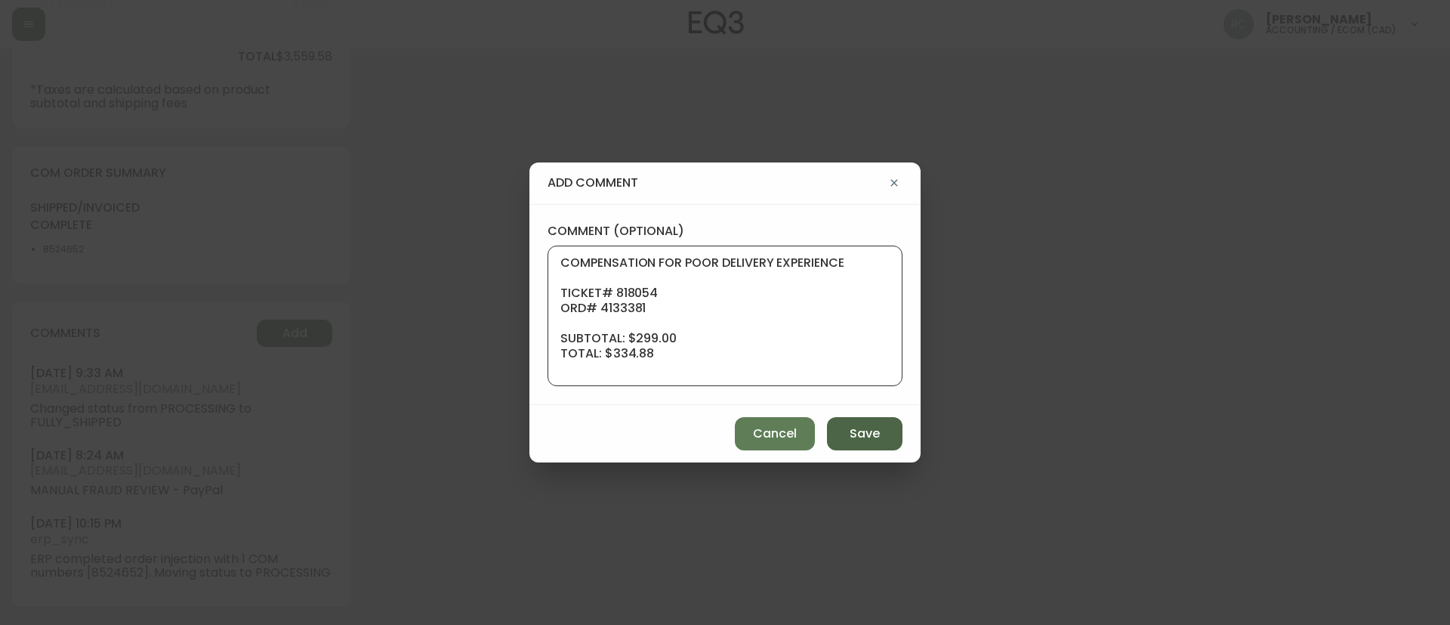
scroll to position [166, 0]
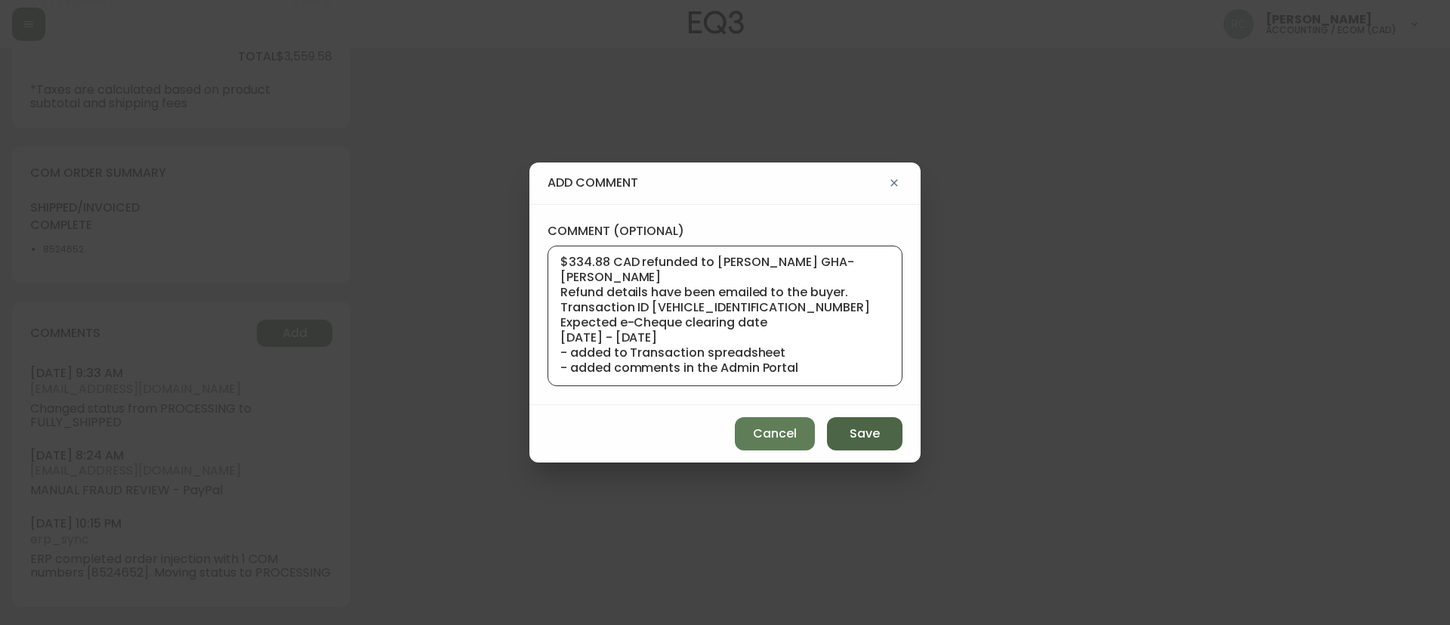
type textarea "COMPENSATION FOR POOR DELIVERY EXPERIENCE TICKET# 818054 ORD# 4133381 SUBTOTAL:…"
click at [870, 443] on button "Save" at bounding box center [865, 433] width 76 height 33
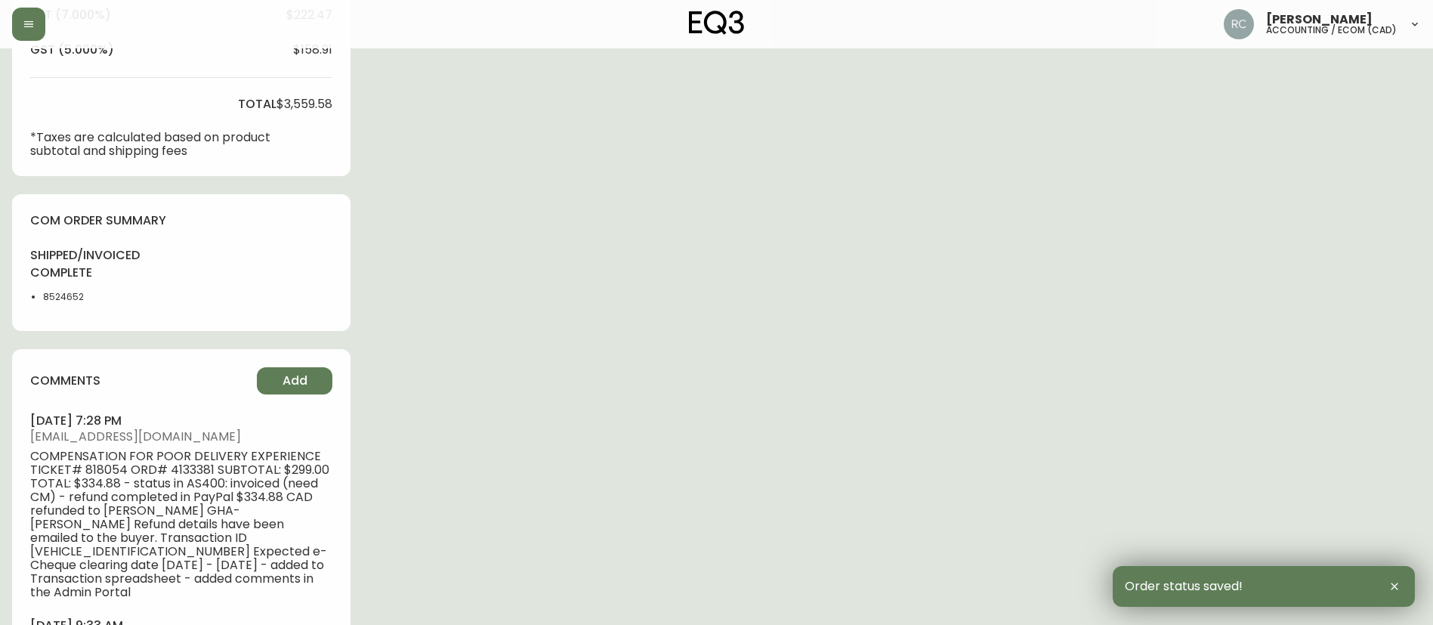
scroll to position [0, 0]
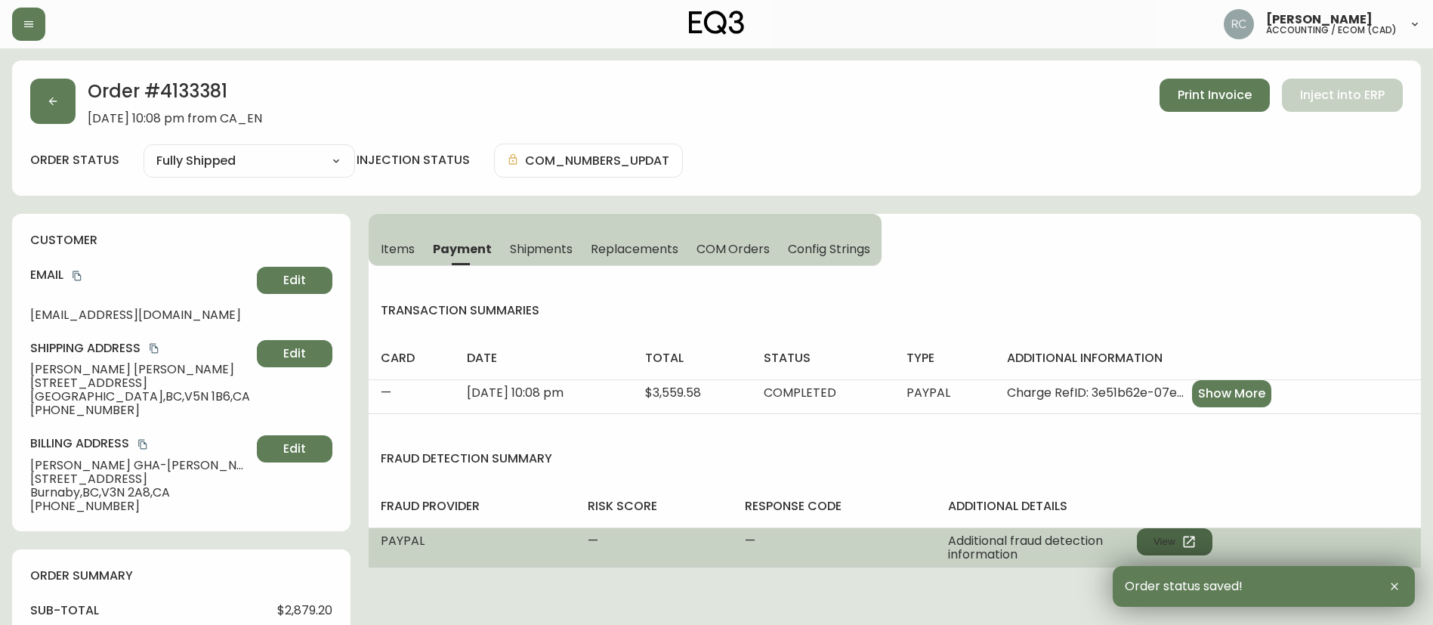
click at [1181, 548] on button "View" at bounding box center [1175, 541] width 76 height 27
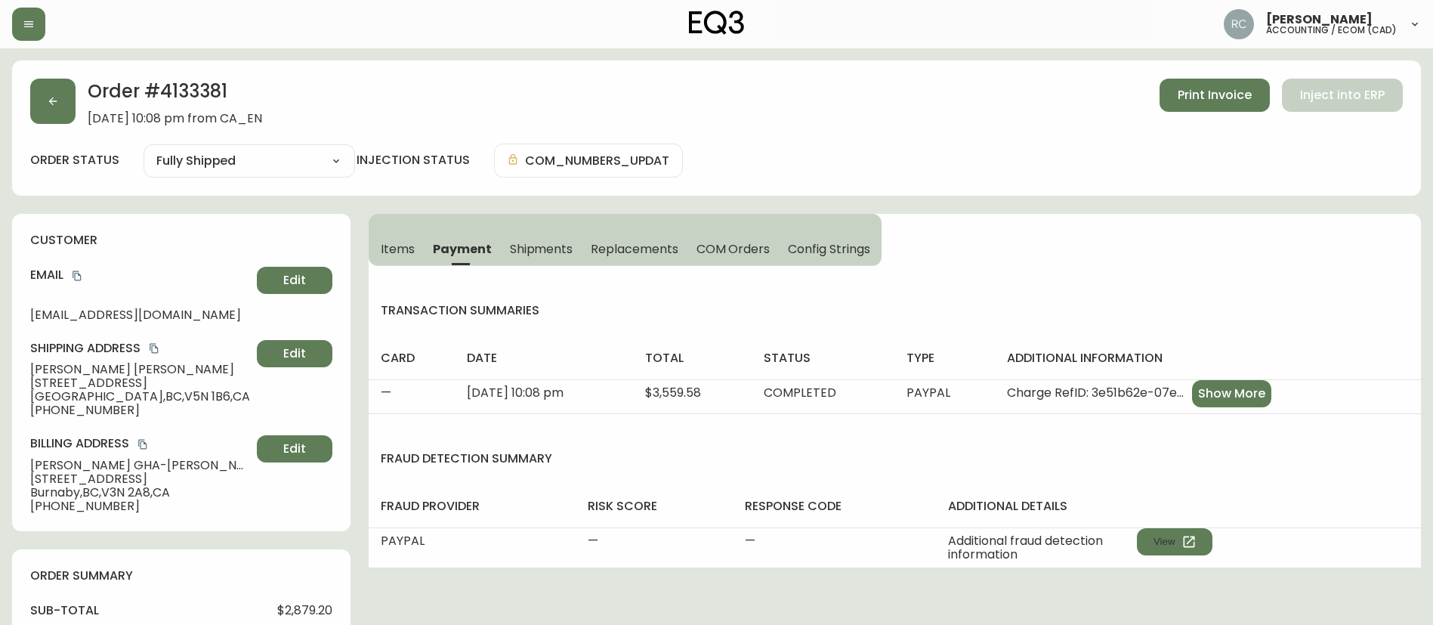
click at [438, 83] on div "Order # 4133381 May 28, 2025 at 10:08 pm from CA_EN Print Invoice Inject into E…" at bounding box center [716, 102] width 1373 height 47
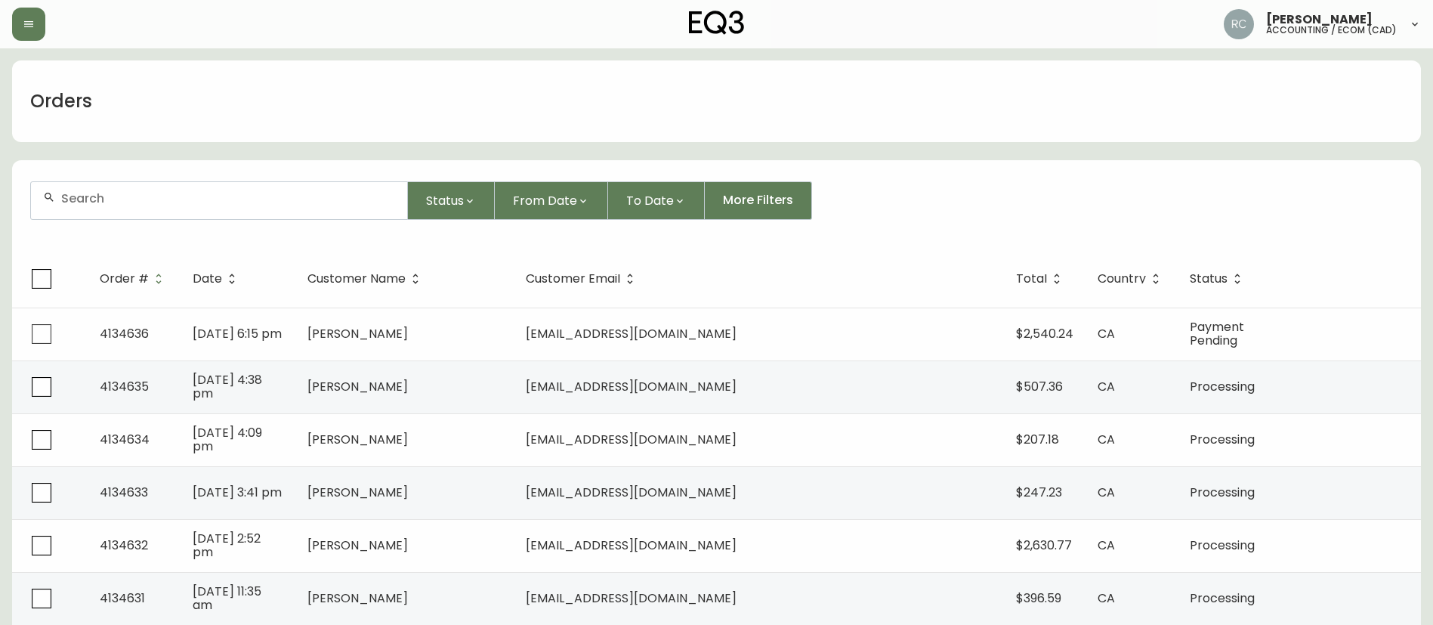
click at [984, 99] on div "Orders" at bounding box center [716, 101] width 1409 height 82
click at [184, 196] on input "text" at bounding box center [228, 198] width 334 height 14
paste input "4133849"
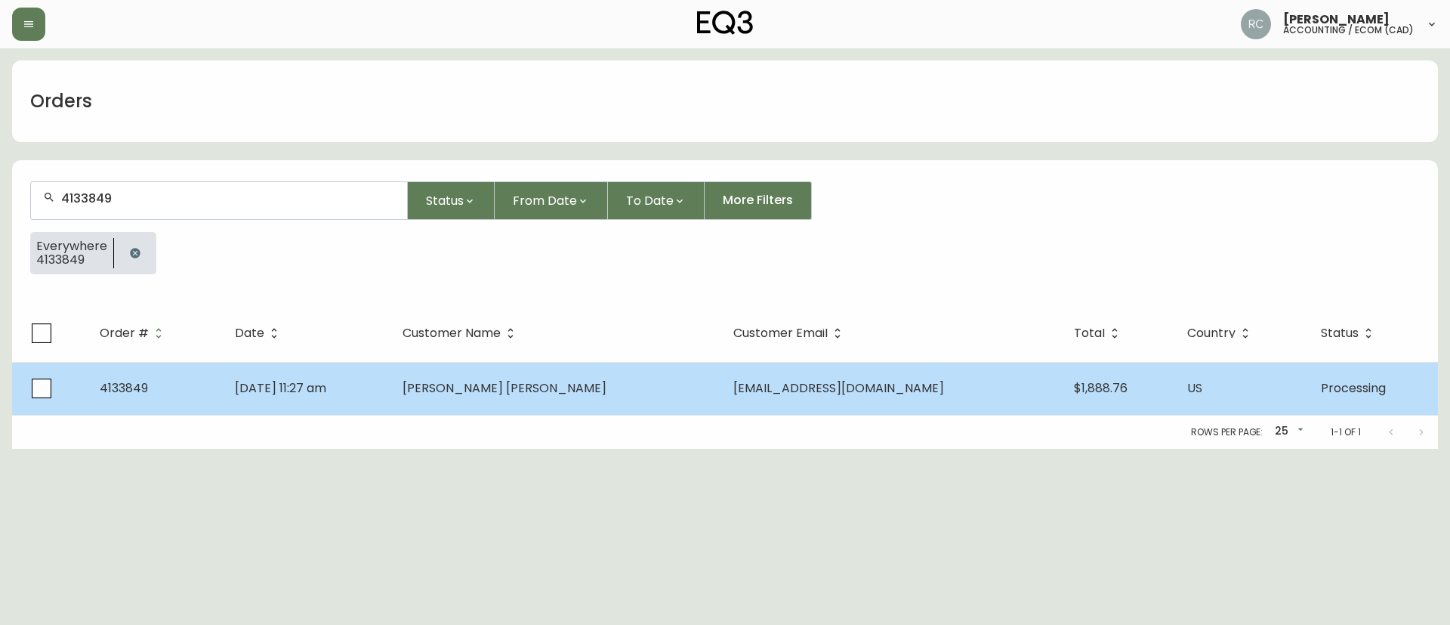
type input "4133849"
click at [391, 385] on td "[DATE] 11:27 am" at bounding box center [307, 388] width 168 height 53
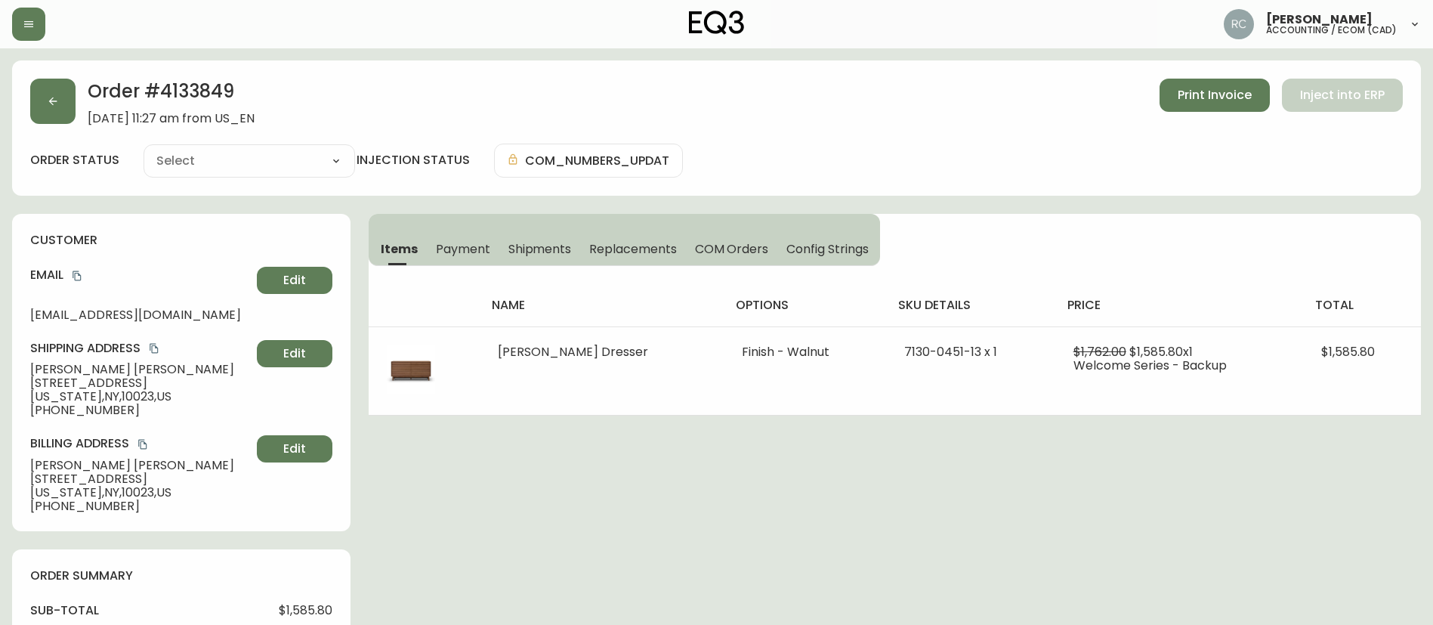
type input "Processing"
select select "PROCESSING"
click at [477, 255] on span "Payment" at bounding box center [463, 249] width 54 height 16
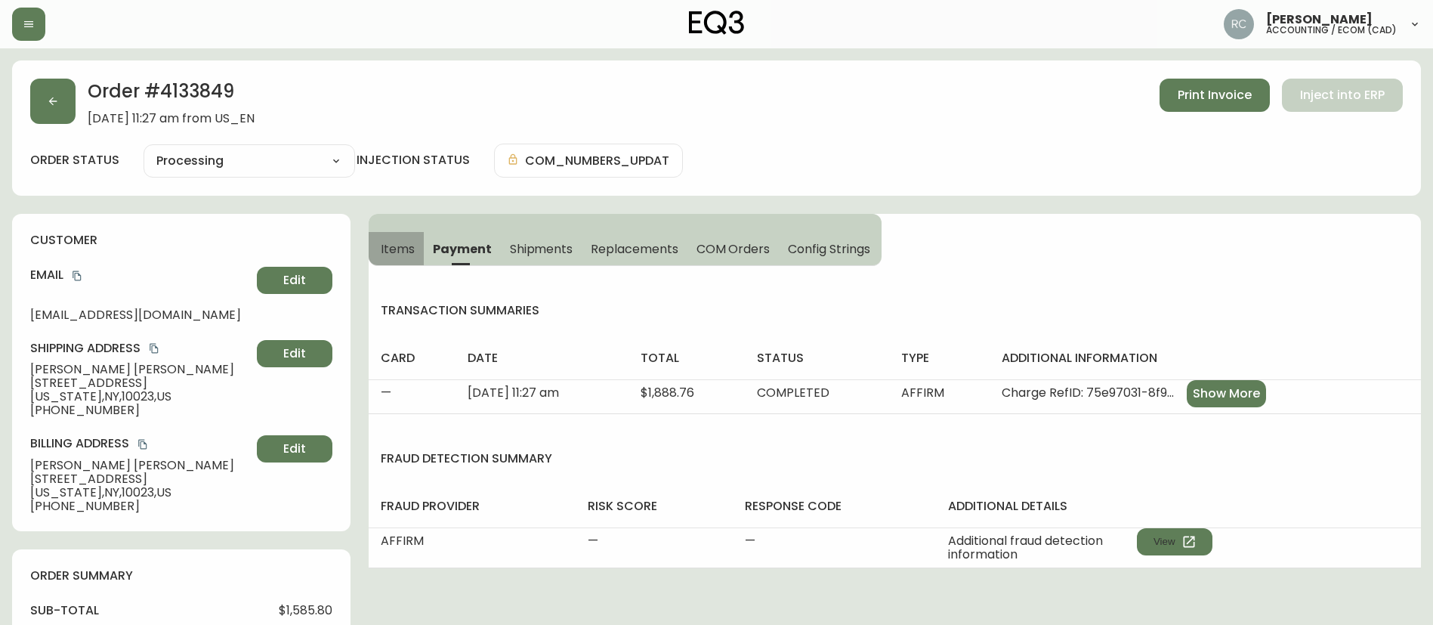
click at [388, 236] on button "Items" at bounding box center [396, 248] width 55 height 33
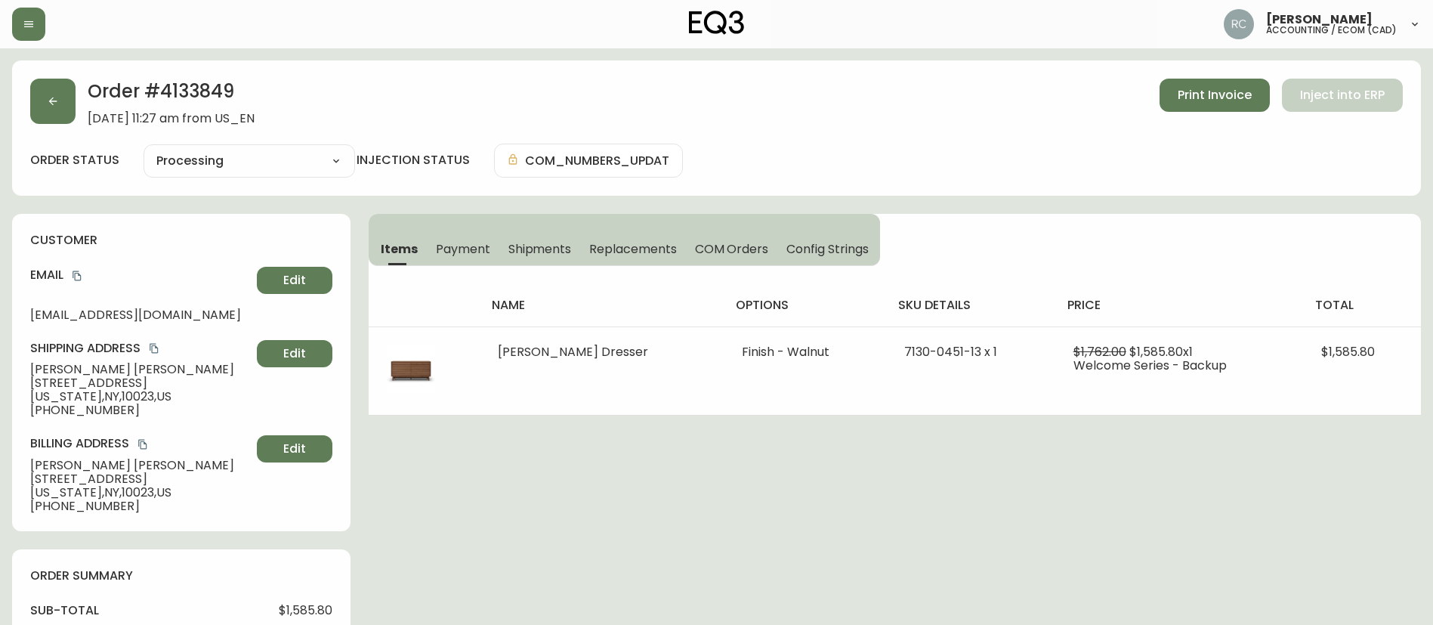
click at [451, 242] on span "Payment" at bounding box center [463, 249] width 54 height 16
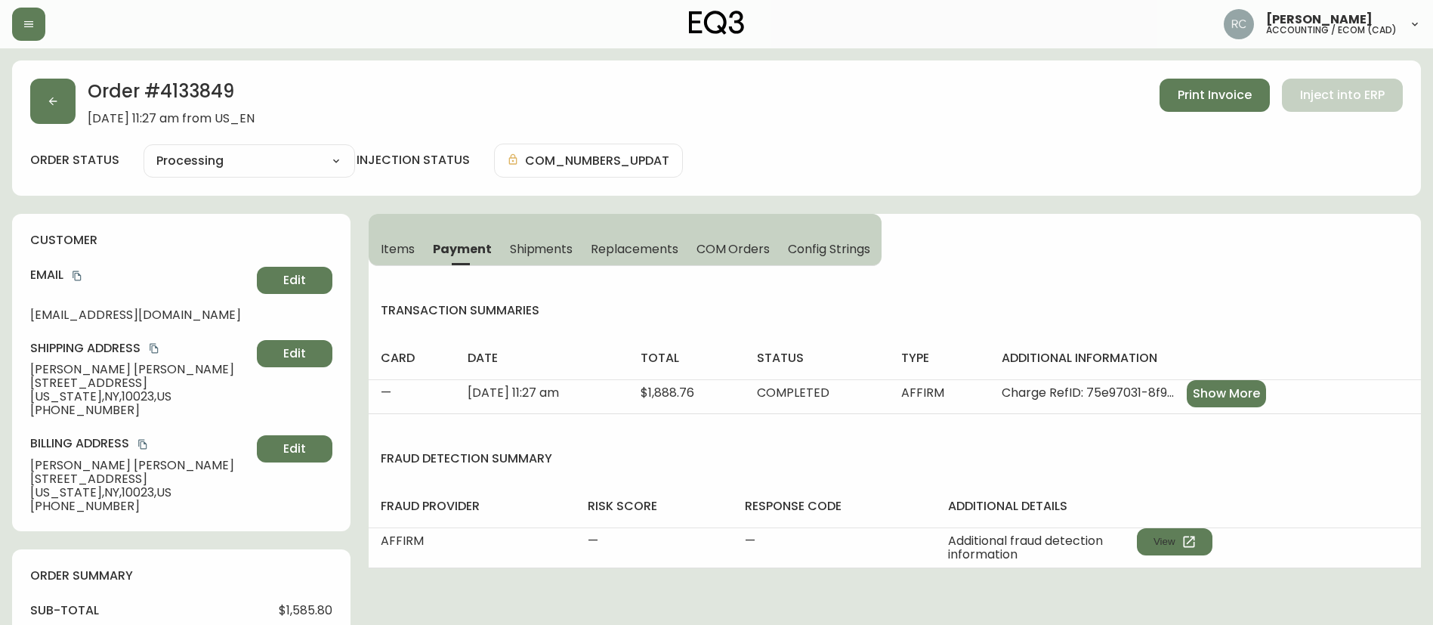
click at [396, 255] on span "Items" at bounding box center [398, 249] width 34 height 16
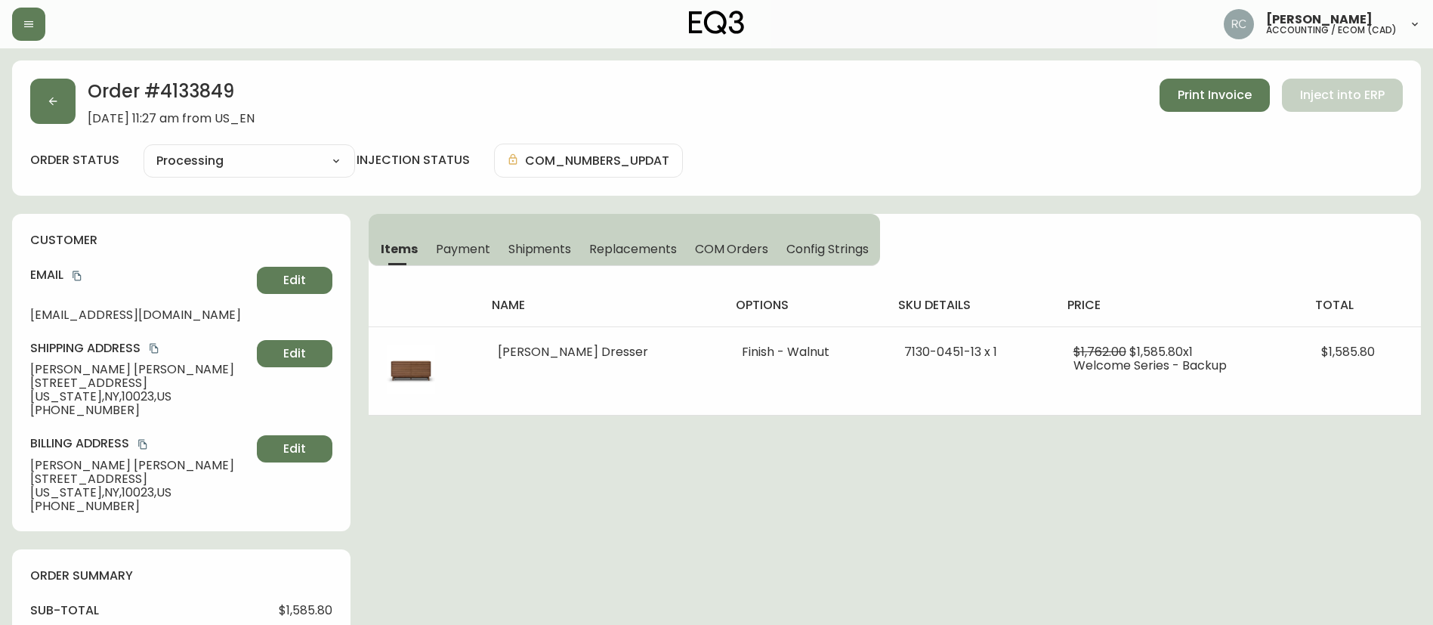
click at [222, 85] on h2 "Order # 4133849" at bounding box center [171, 95] width 167 height 33
copy h2 "4133849"
click at [463, 250] on span "Payment" at bounding box center [463, 249] width 54 height 16
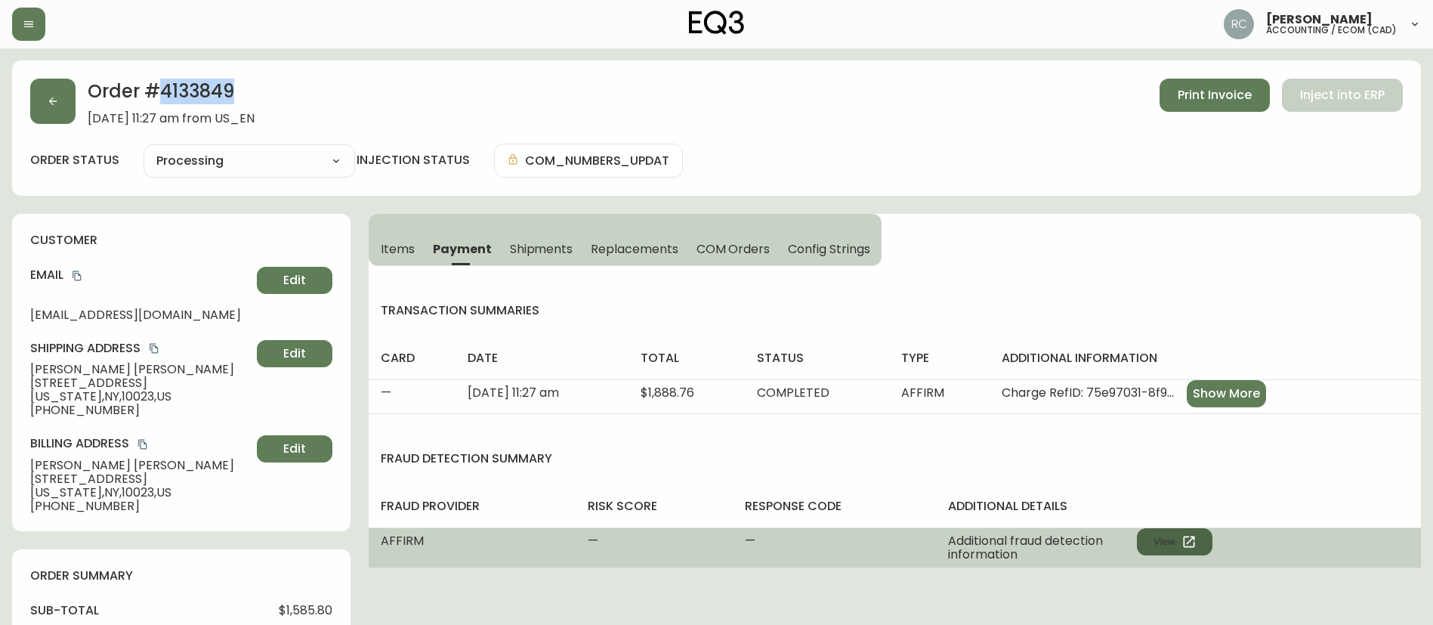
click at [1176, 535] on button "View" at bounding box center [1175, 541] width 76 height 27
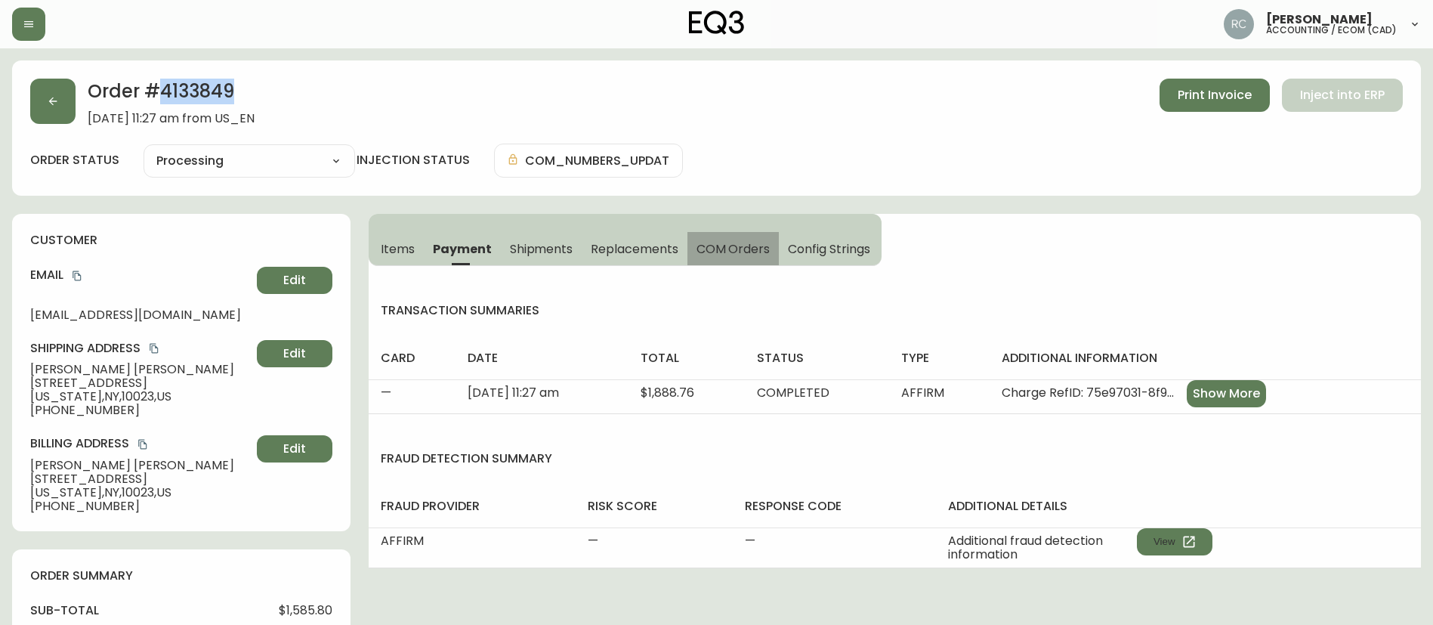
click at [746, 255] on span "COM Orders" at bounding box center [734, 249] width 74 height 16
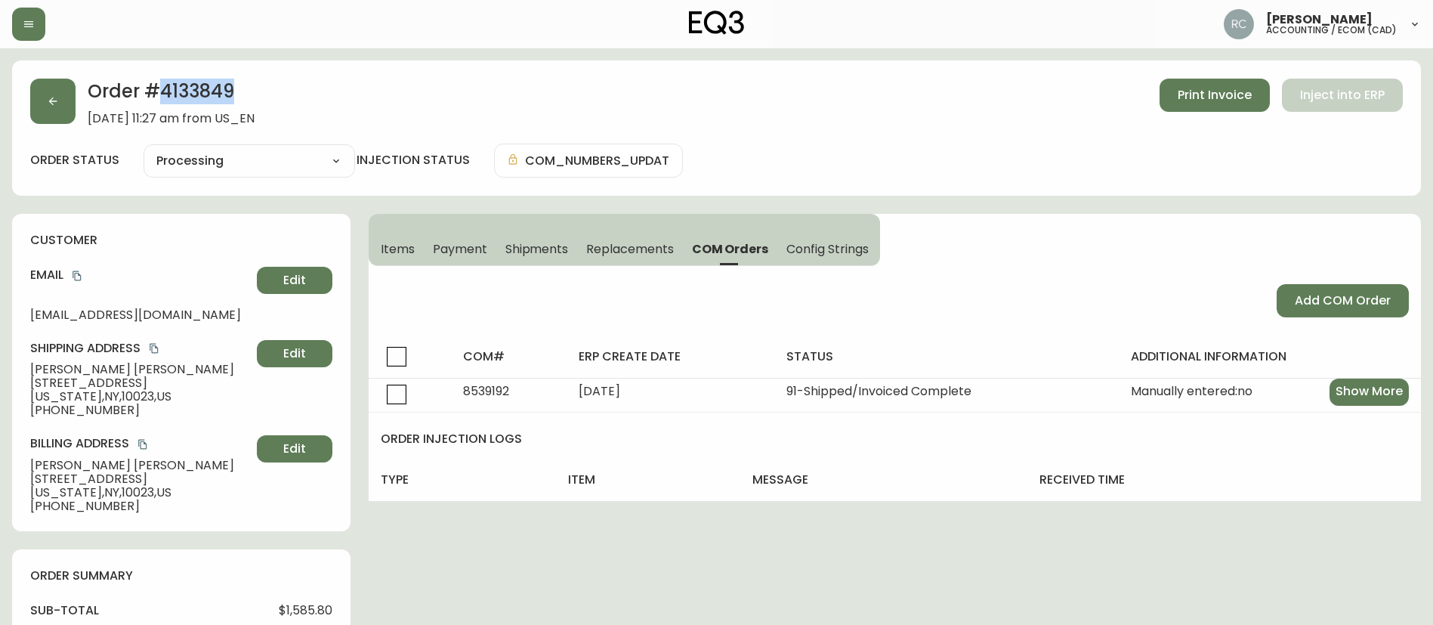
click at [393, 241] on span "Items" at bounding box center [398, 249] width 34 height 16
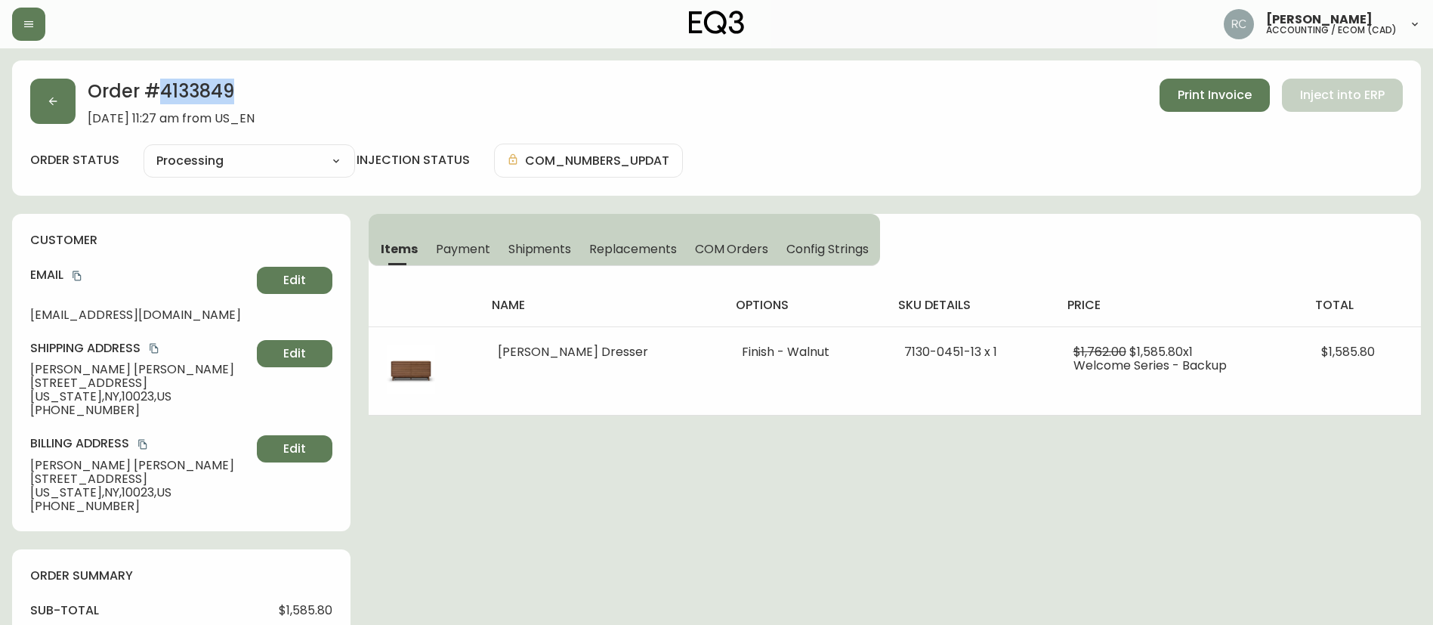
click at [732, 252] on span "COM Orders" at bounding box center [732, 249] width 74 height 16
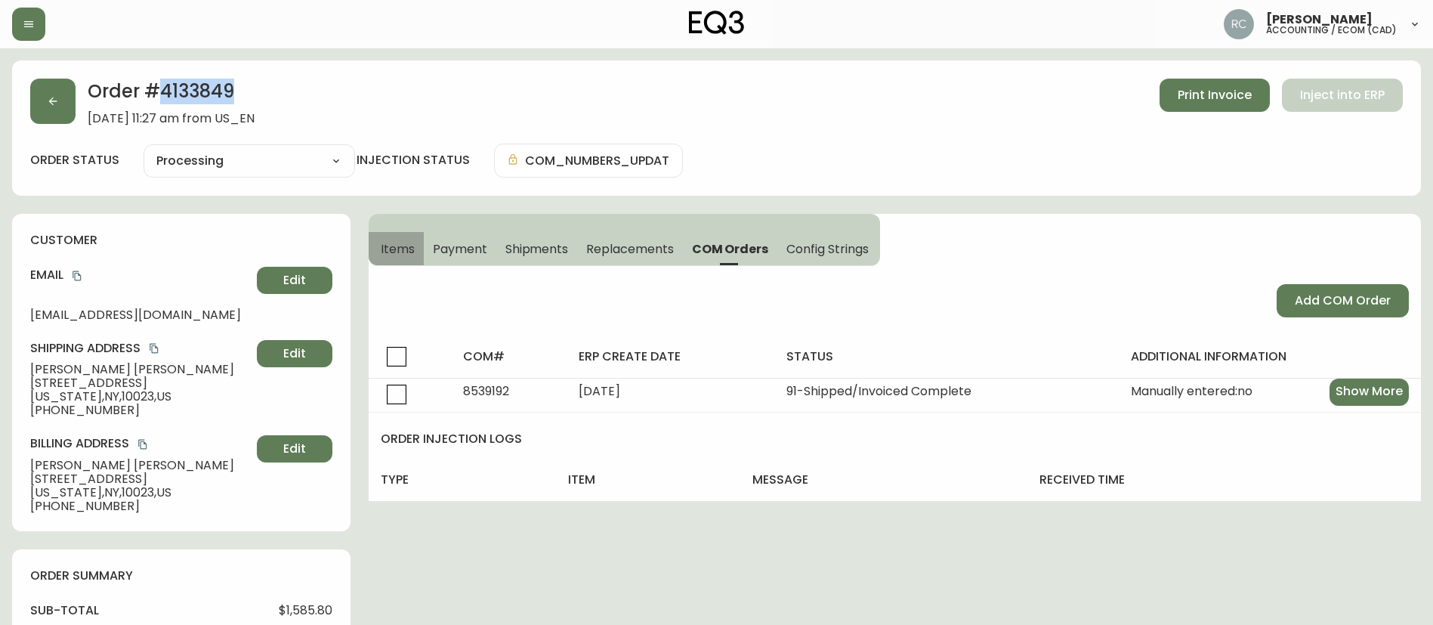
click at [397, 249] on span "Items" at bounding box center [398, 249] width 34 height 16
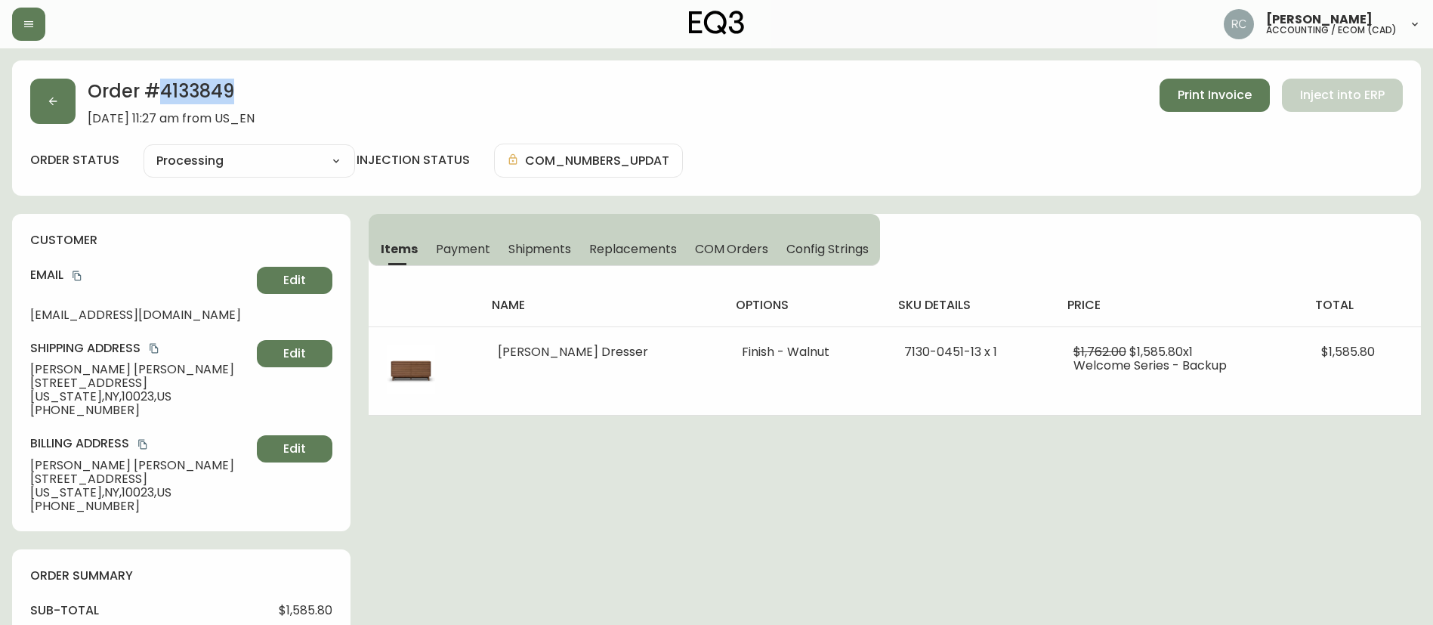
click at [178, 90] on h2 "Order # 4133849" at bounding box center [171, 95] width 167 height 33
click at [449, 233] on button "Payment" at bounding box center [463, 248] width 73 height 33
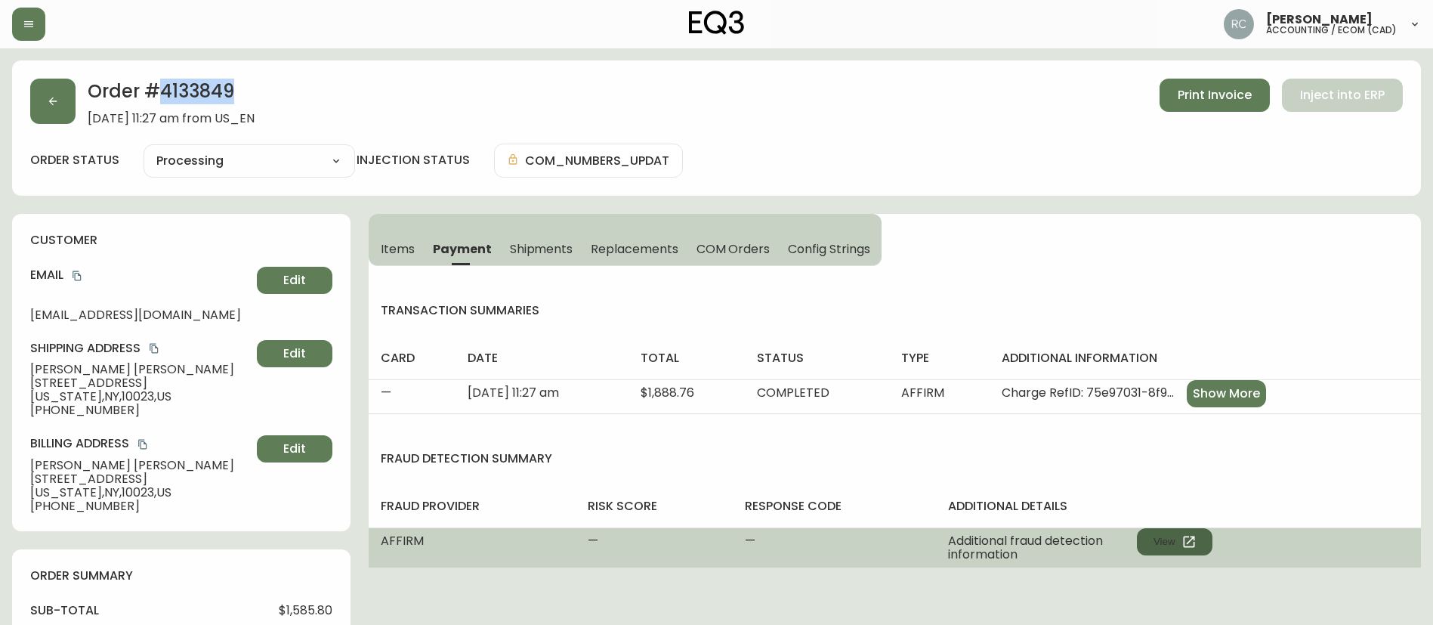
click at [1176, 536] on button "View" at bounding box center [1175, 541] width 76 height 27
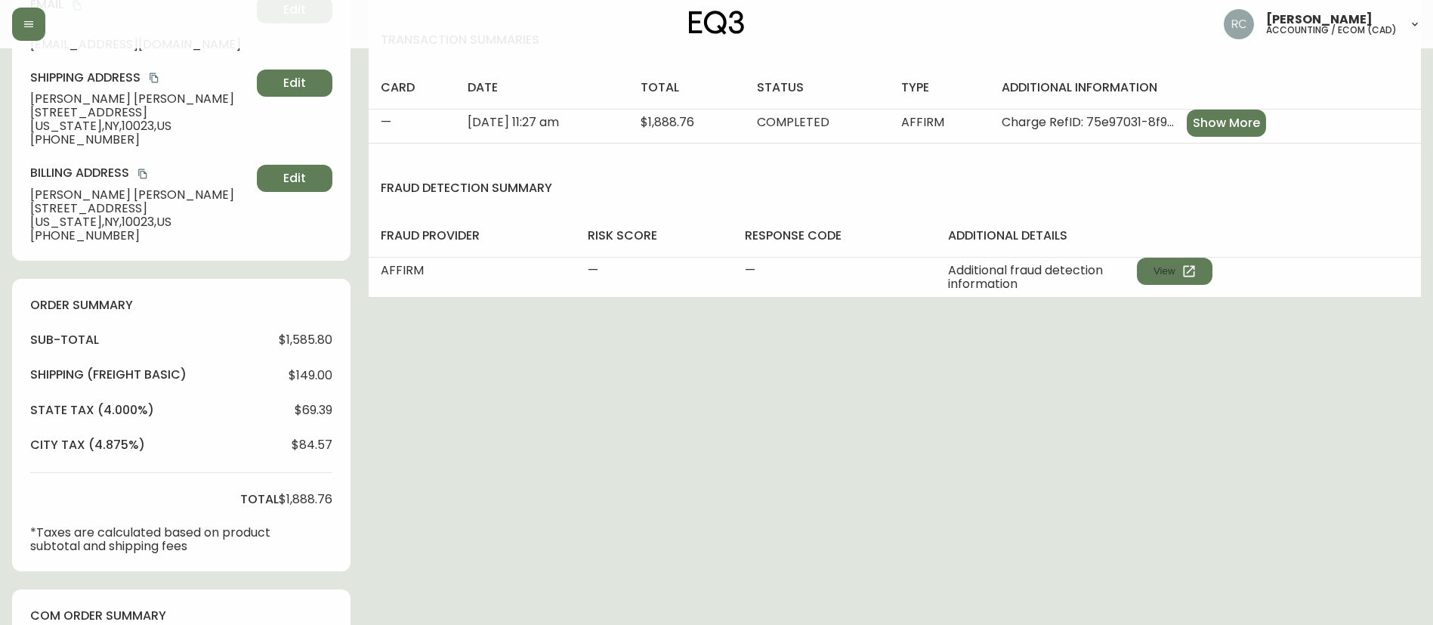
scroll to position [253, 0]
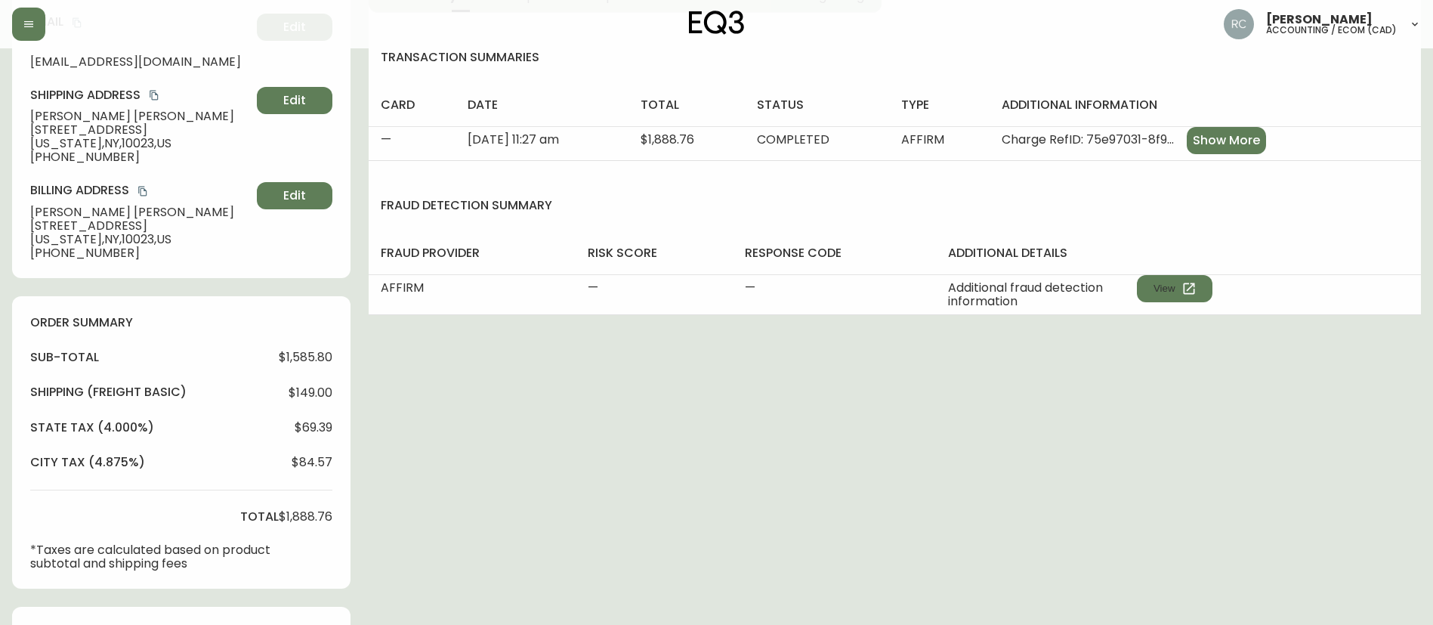
click at [577, 445] on div "Order # 4133849 June 27, 2025 at 11:27 am from US_EN Print Invoice Inject into …" at bounding box center [716, 404] width 1409 height 1195
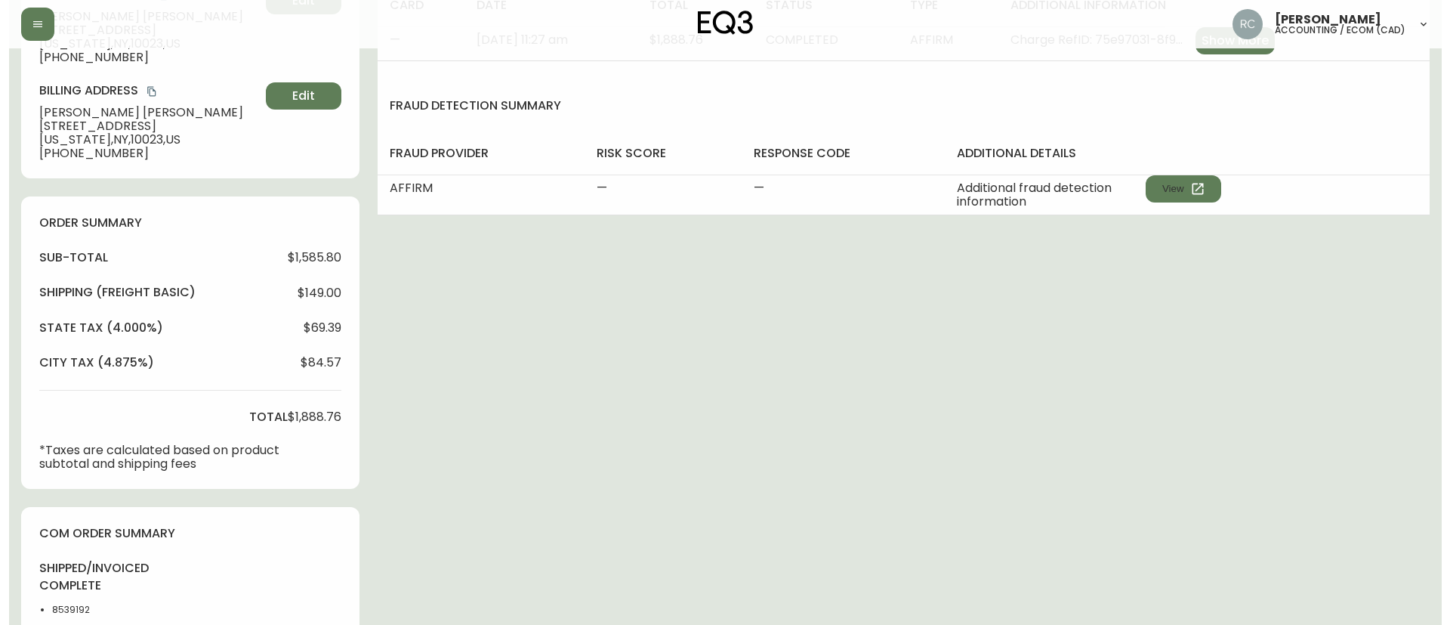
scroll to position [631, 0]
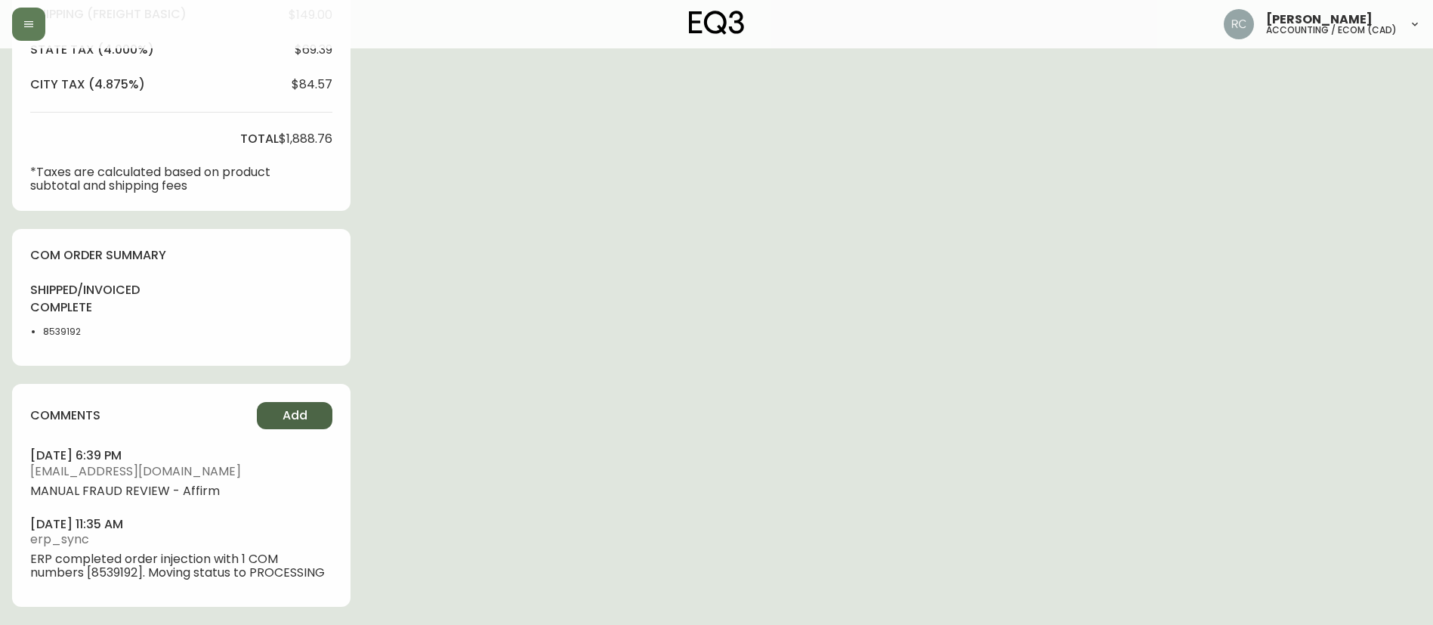
click at [290, 426] on button "Add" at bounding box center [295, 415] width 76 height 27
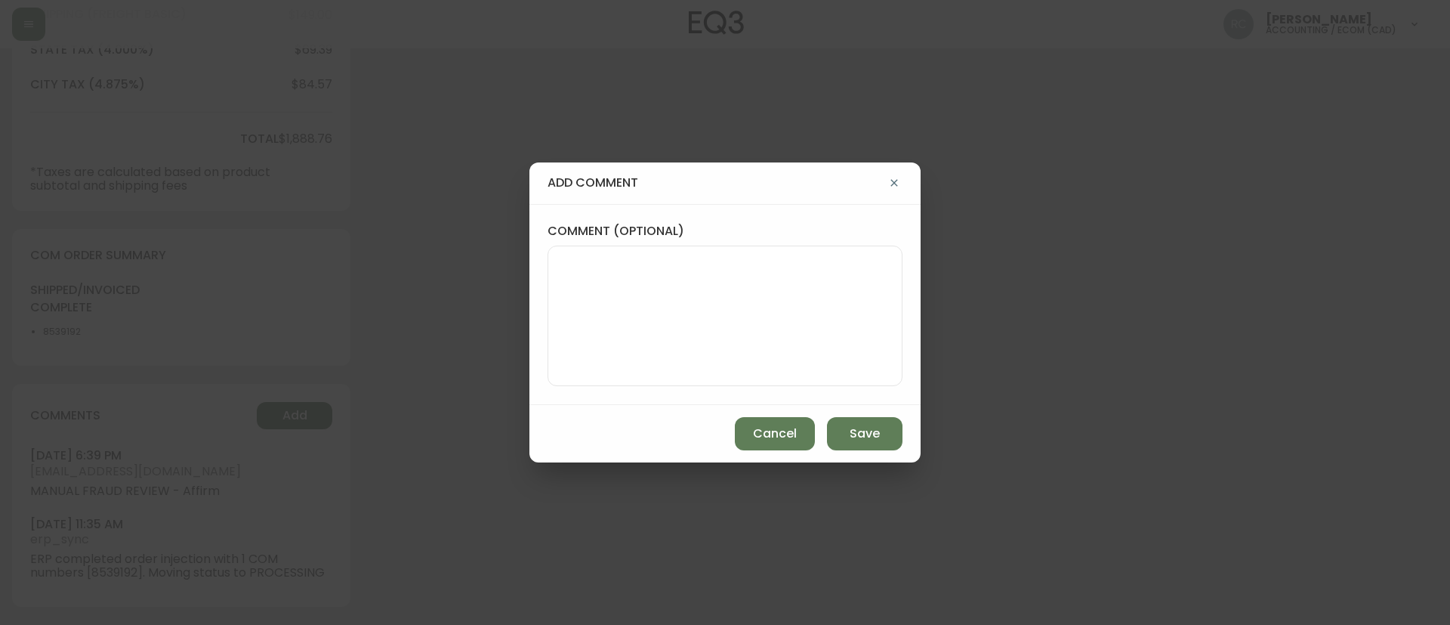
click at [667, 341] on textarea "comment (optional)" at bounding box center [725, 315] width 329 height 121
paste textarea "COMPENSATION TO KEEP AS-IS TICKET# 813505 ORD# 4133849 SKU: 7130-0451-13 MARCEL…"
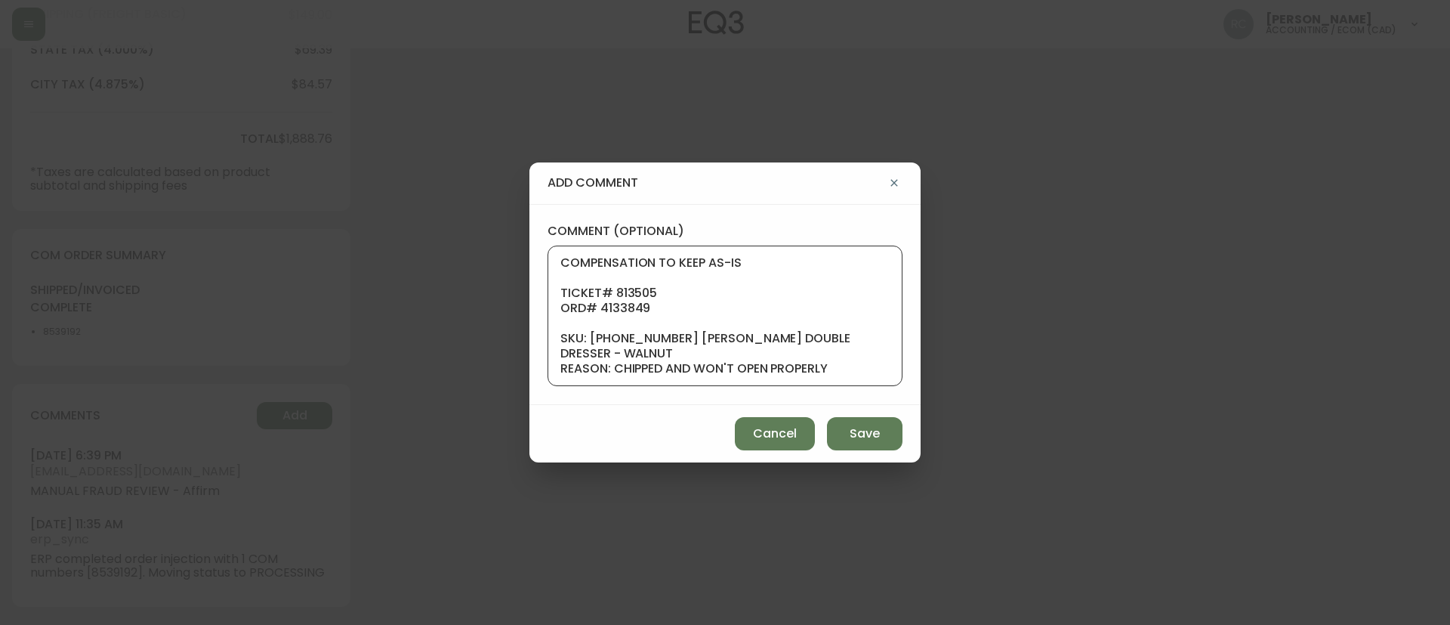
scroll to position [151, 0]
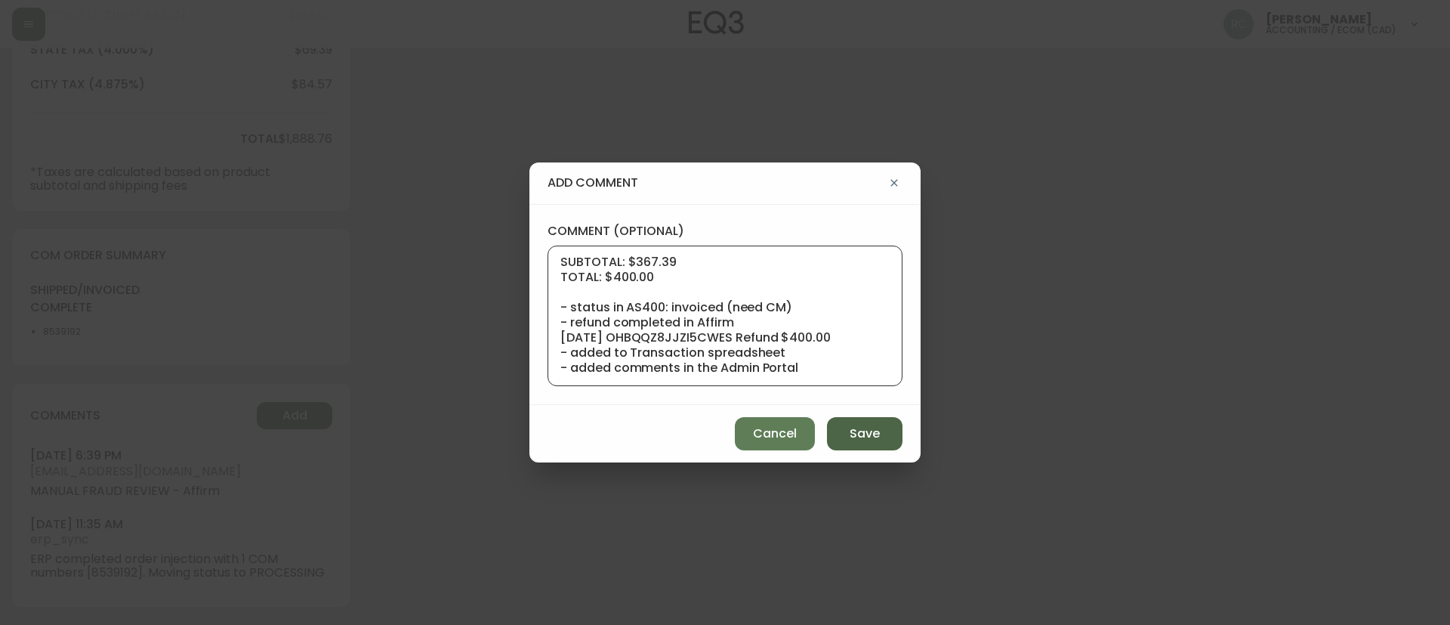
type textarea "COMPENSATION TO KEEP AS-IS TICKET# 813505 ORD# 4133849 SKU: 7130-0451-13 MARCEL…"
click at [874, 425] on span "Save" at bounding box center [865, 433] width 30 height 17
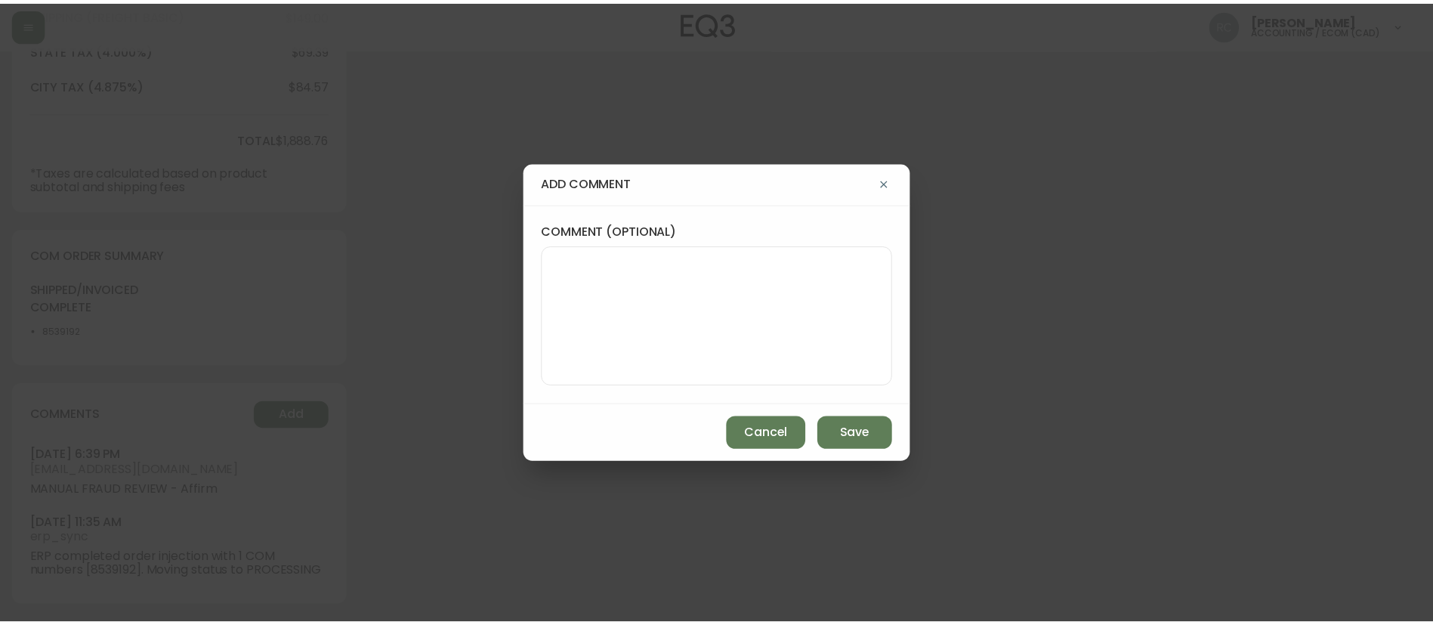
scroll to position [0, 0]
